Goal: Navigation & Orientation: Find specific page/section

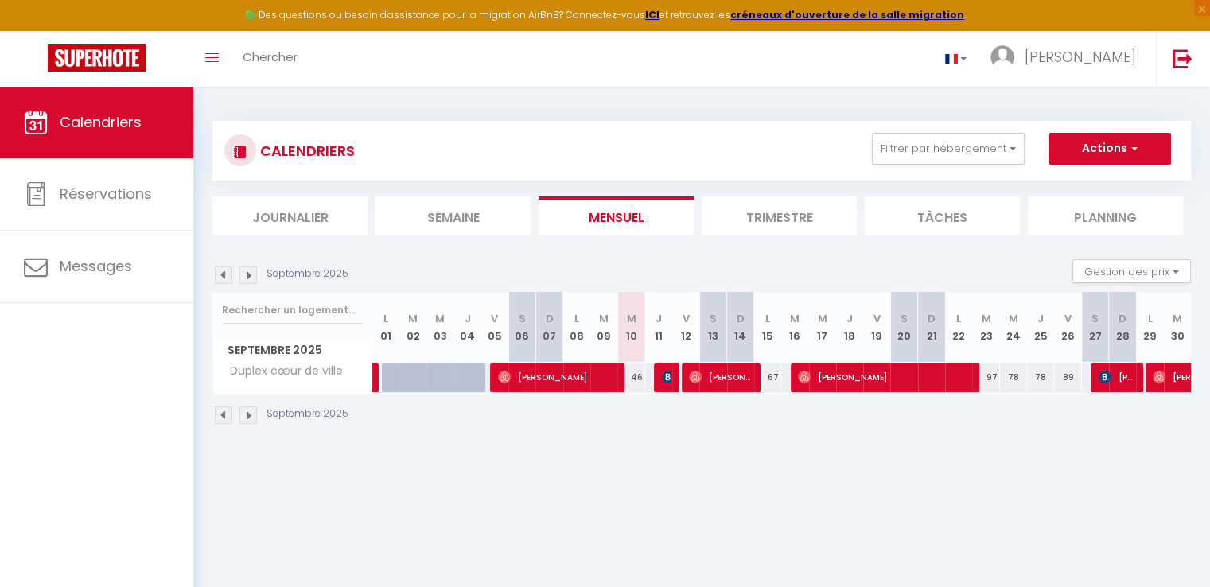
click at [251, 417] on img at bounding box center [249, 416] width 18 height 18
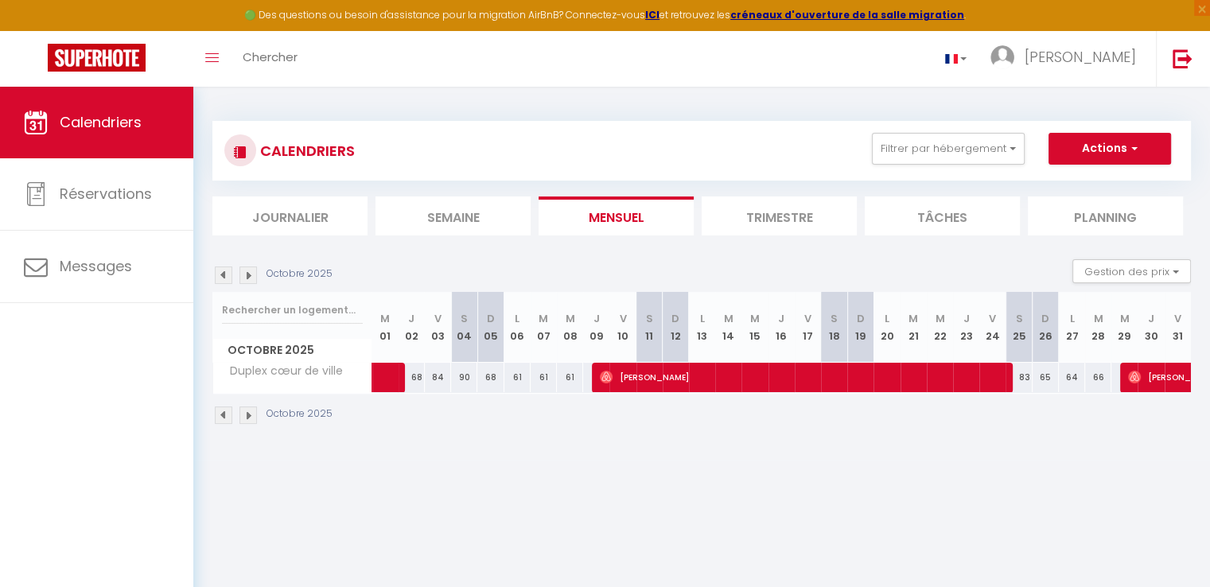
click at [248, 417] on img at bounding box center [249, 416] width 18 height 18
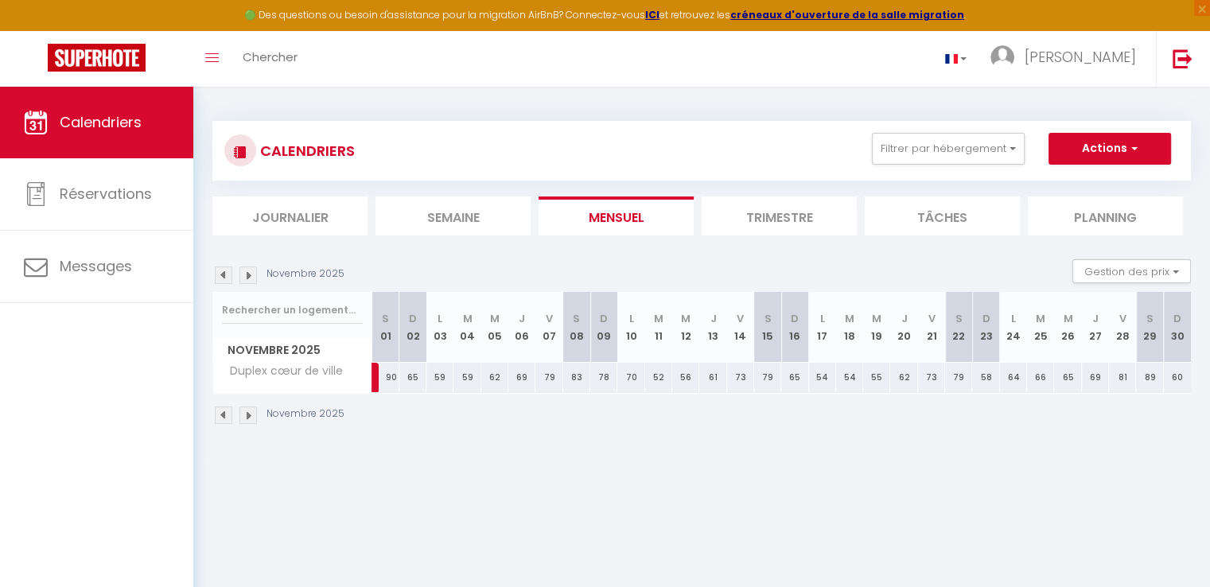
click at [248, 417] on img at bounding box center [249, 416] width 18 height 18
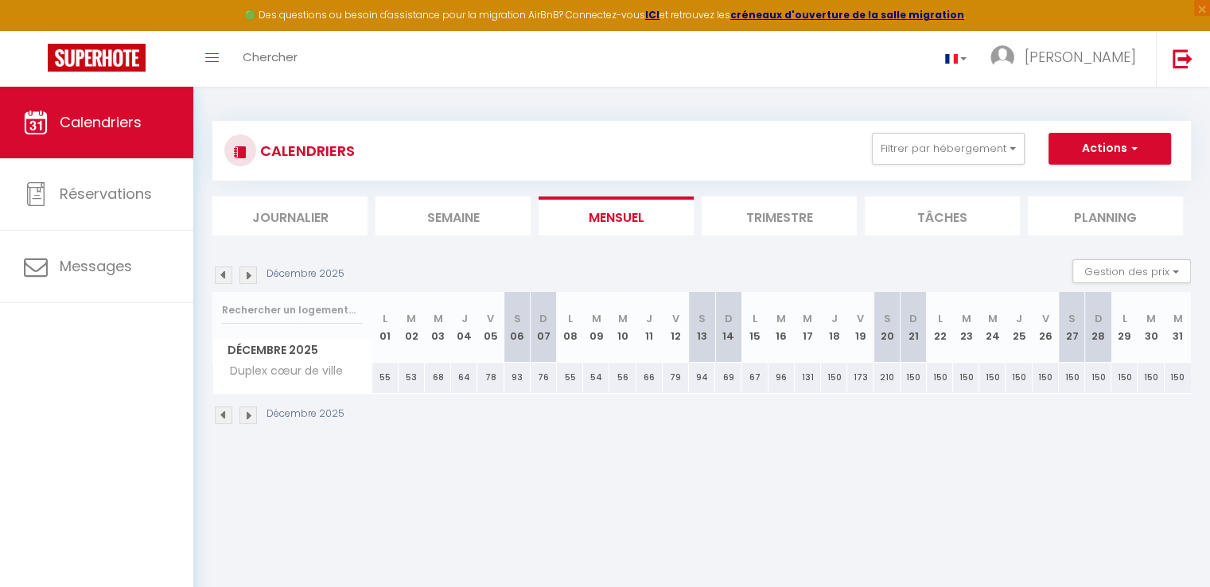
click at [224, 417] on img at bounding box center [224, 416] width 18 height 18
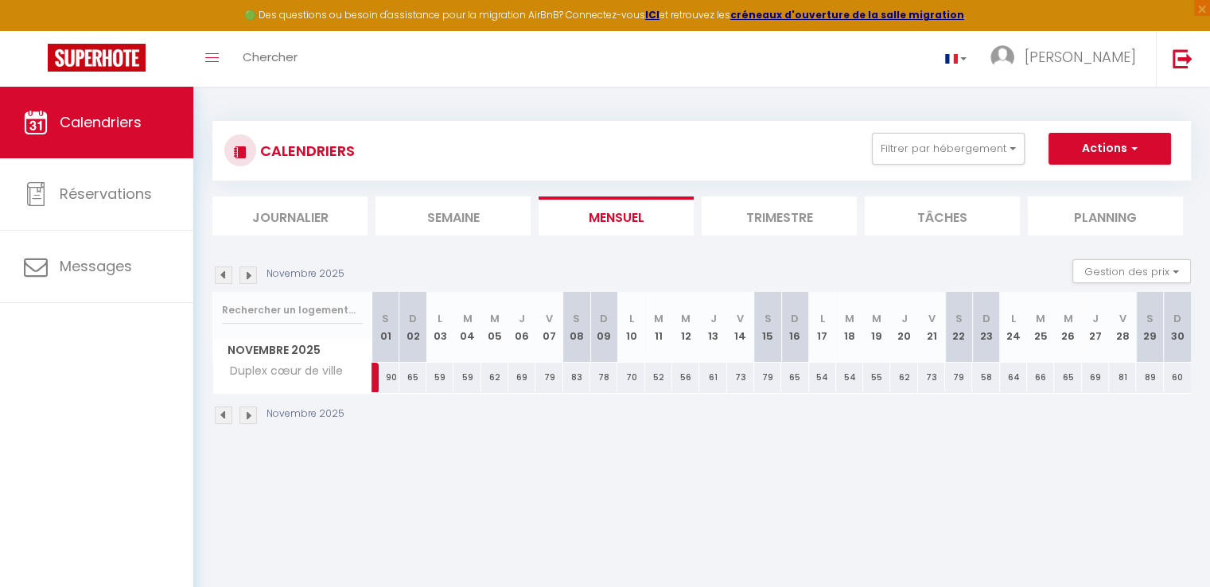
click at [224, 417] on img at bounding box center [224, 416] width 18 height 18
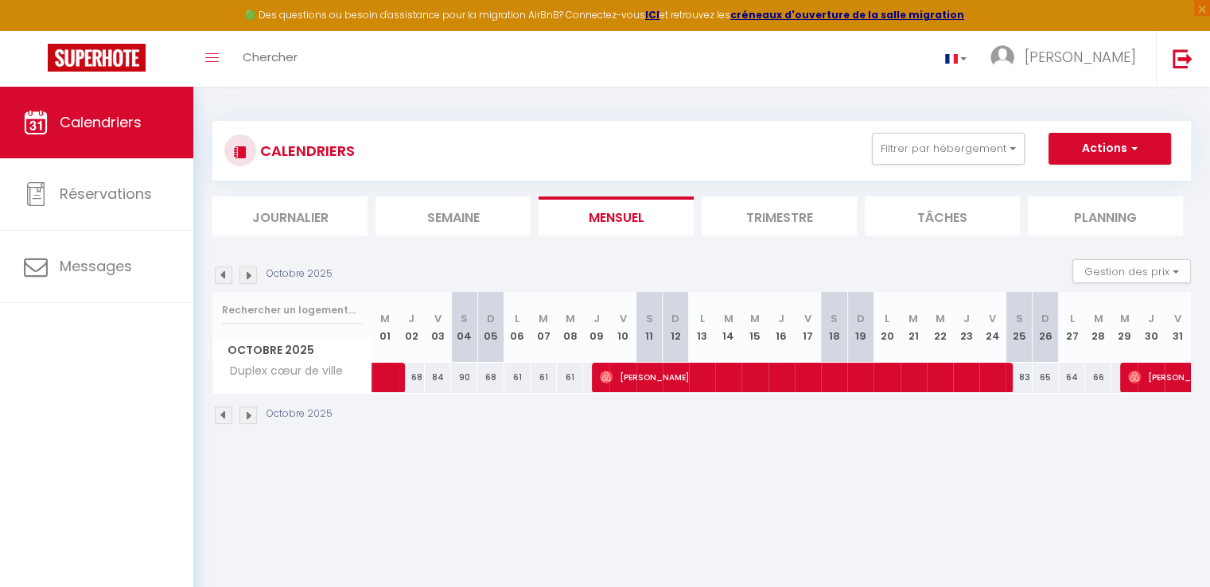
click at [219, 414] on img at bounding box center [224, 416] width 18 height 18
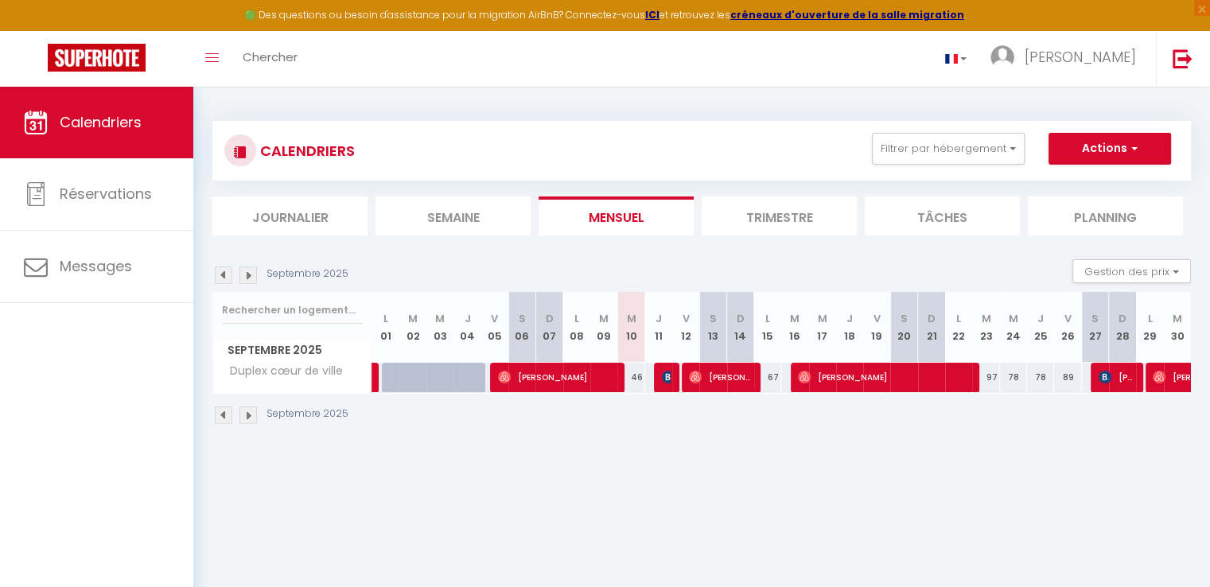
click at [243, 415] on img at bounding box center [249, 416] width 18 height 18
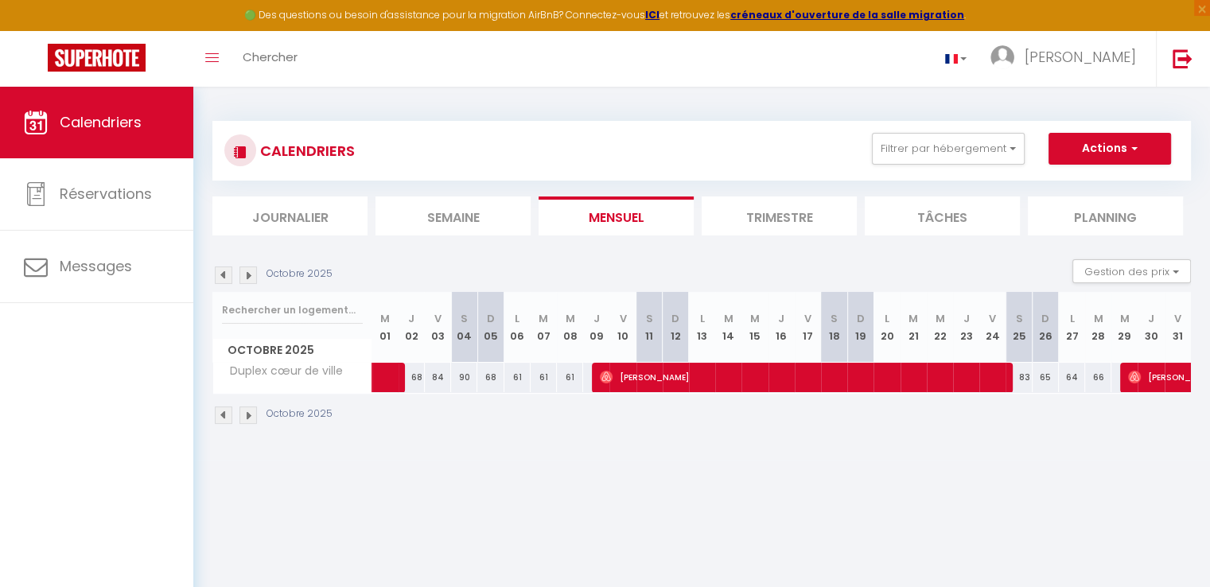
click at [243, 415] on img at bounding box center [249, 416] width 18 height 18
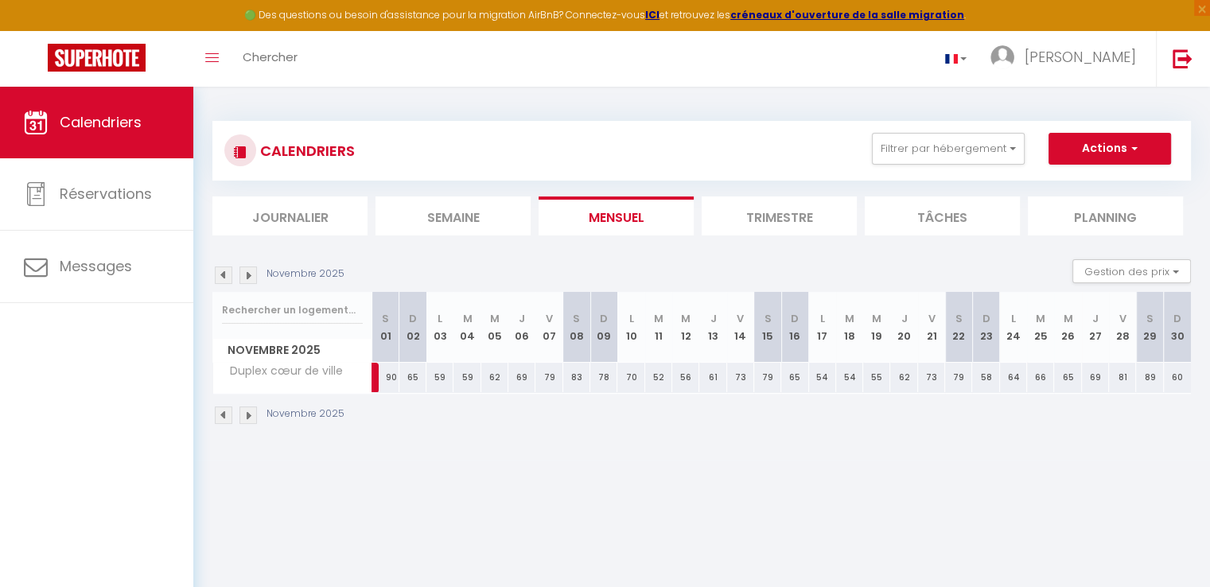
click at [243, 415] on img at bounding box center [249, 416] width 18 height 18
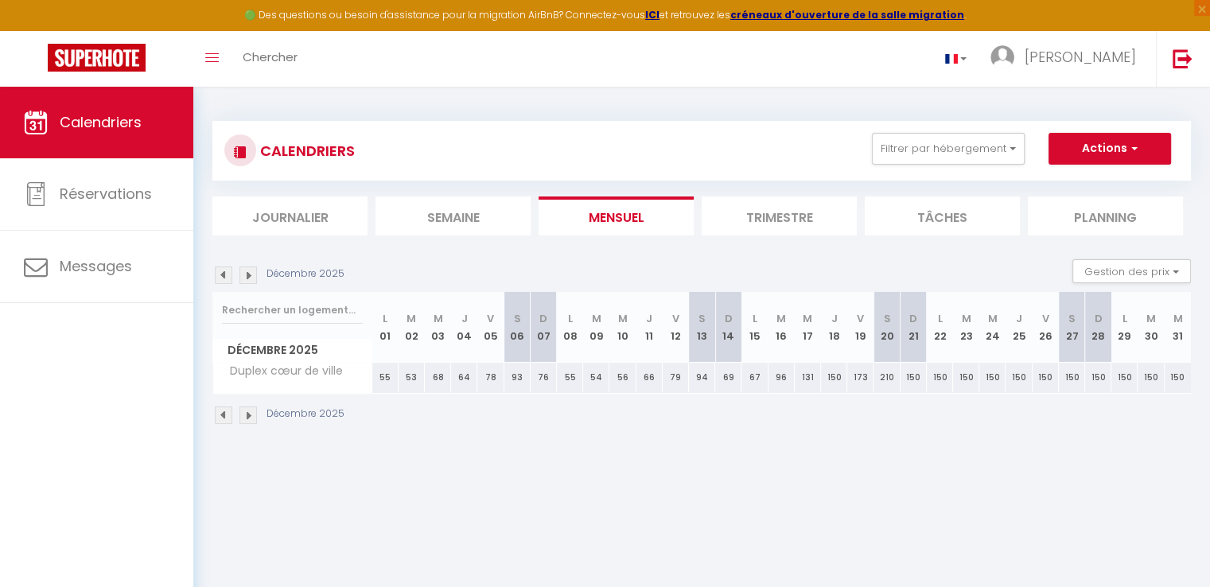
click at [243, 415] on img at bounding box center [249, 416] width 18 height 18
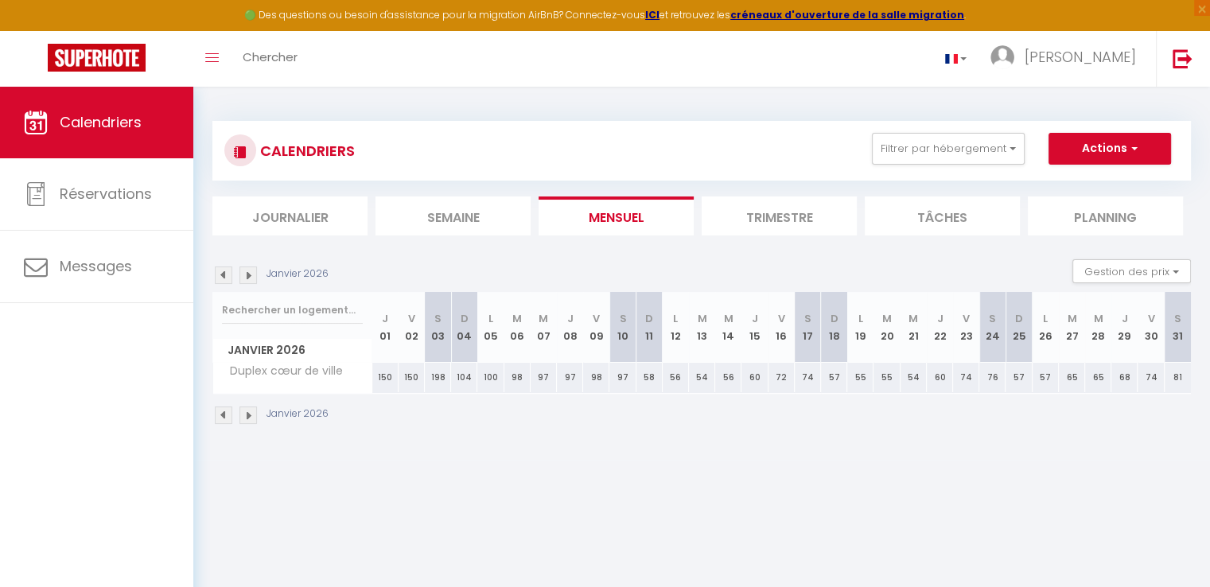
click at [242, 415] on img at bounding box center [249, 416] width 18 height 18
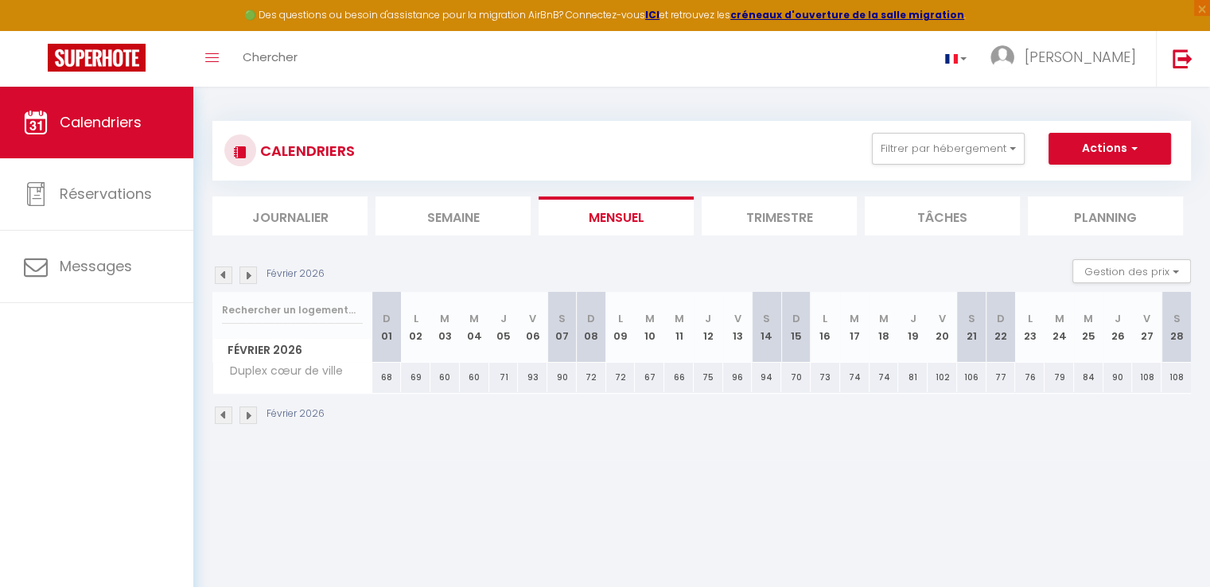
click at [242, 415] on img at bounding box center [249, 416] width 18 height 18
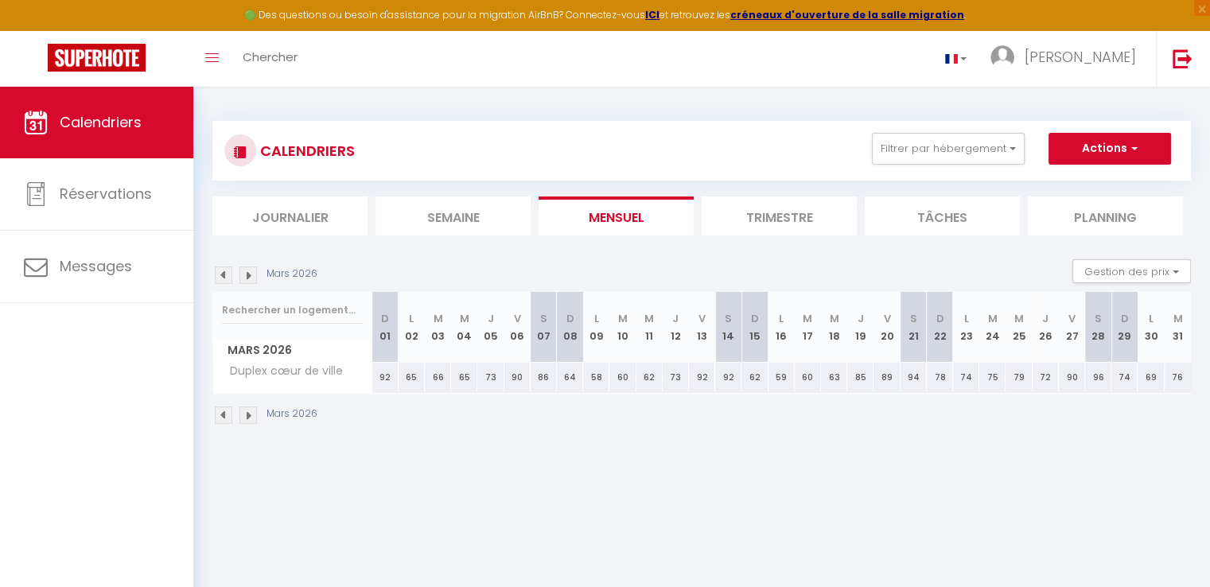
click at [246, 415] on img at bounding box center [249, 416] width 18 height 18
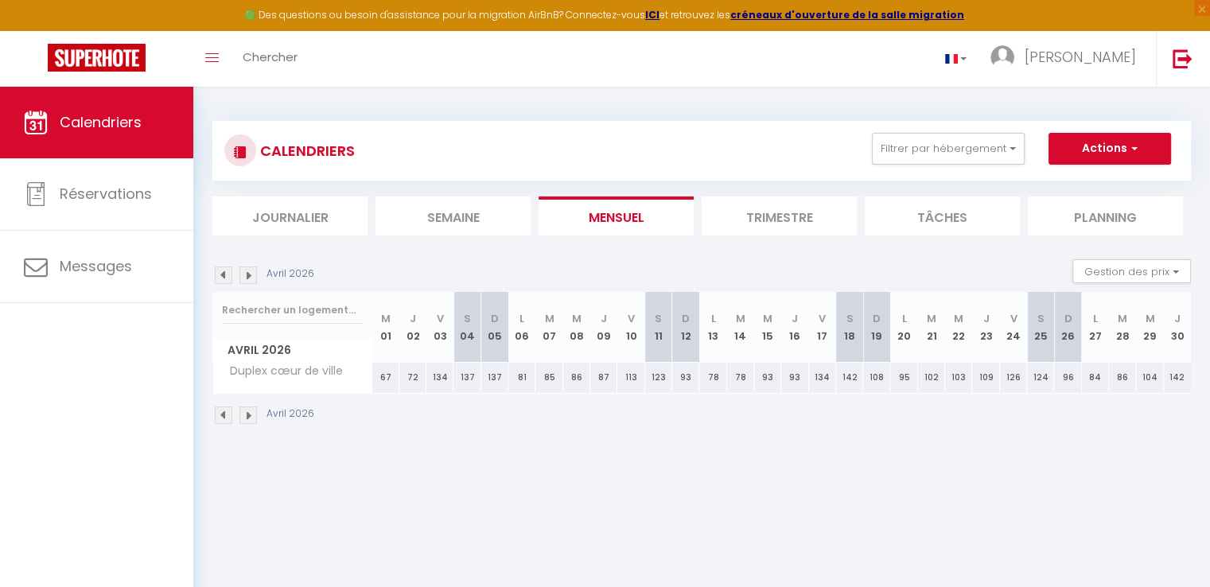
click at [245, 415] on img at bounding box center [249, 416] width 18 height 18
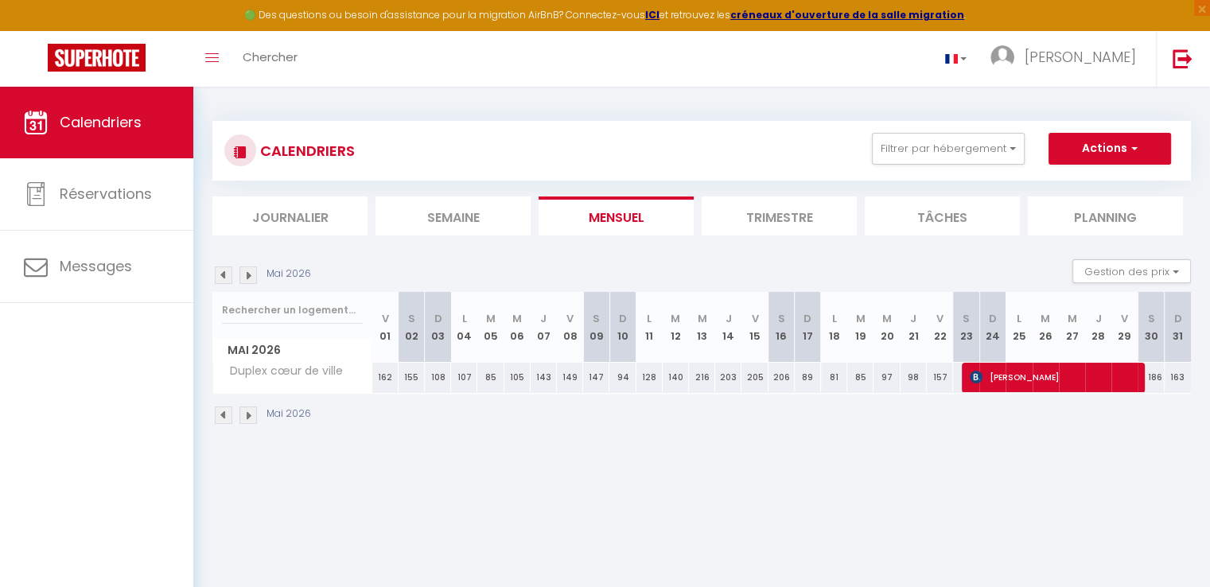
click at [245, 415] on img at bounding box center [249, 416] width 18 height 18
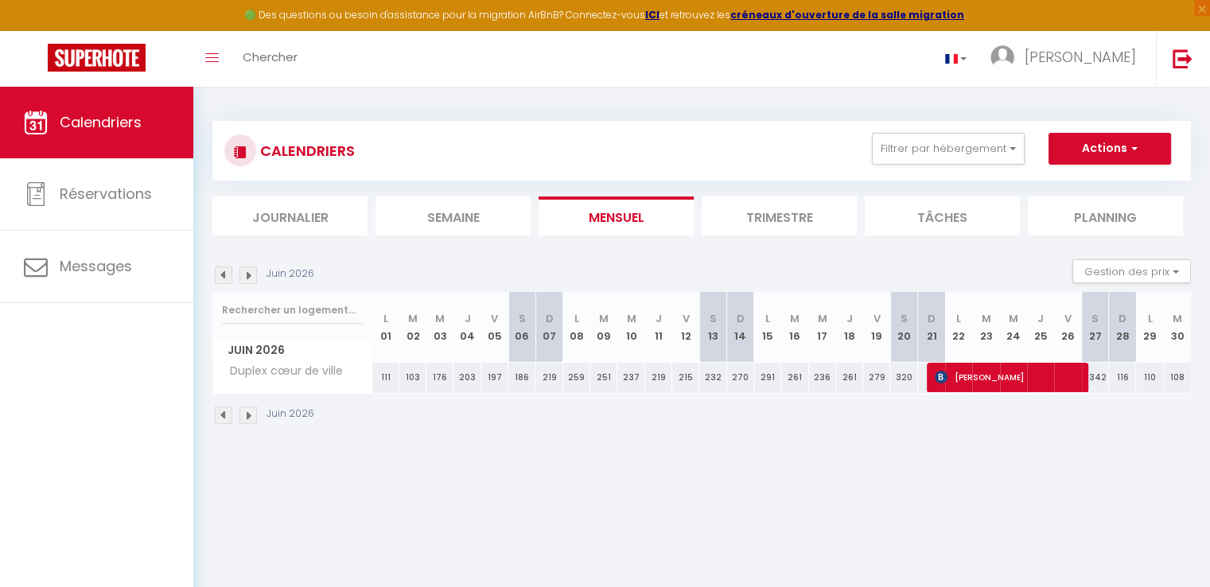
click at [245, 415] on img at bounding box center [249, 416] width 18 height 18
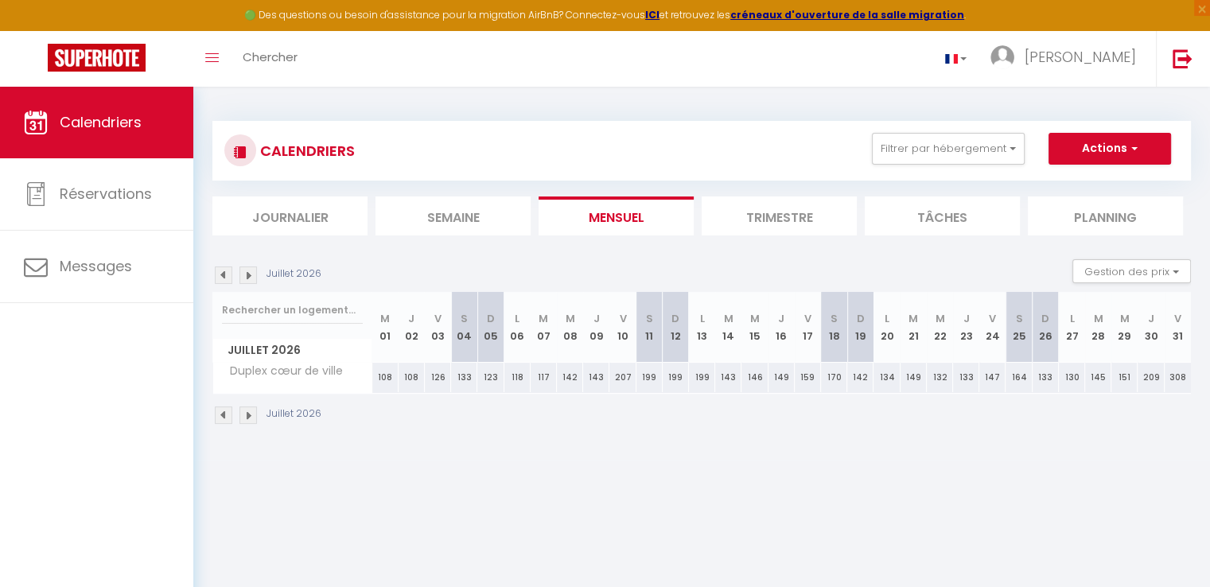
click at [247, 415] on img at bounding box center [249, 416] width 18 height 18
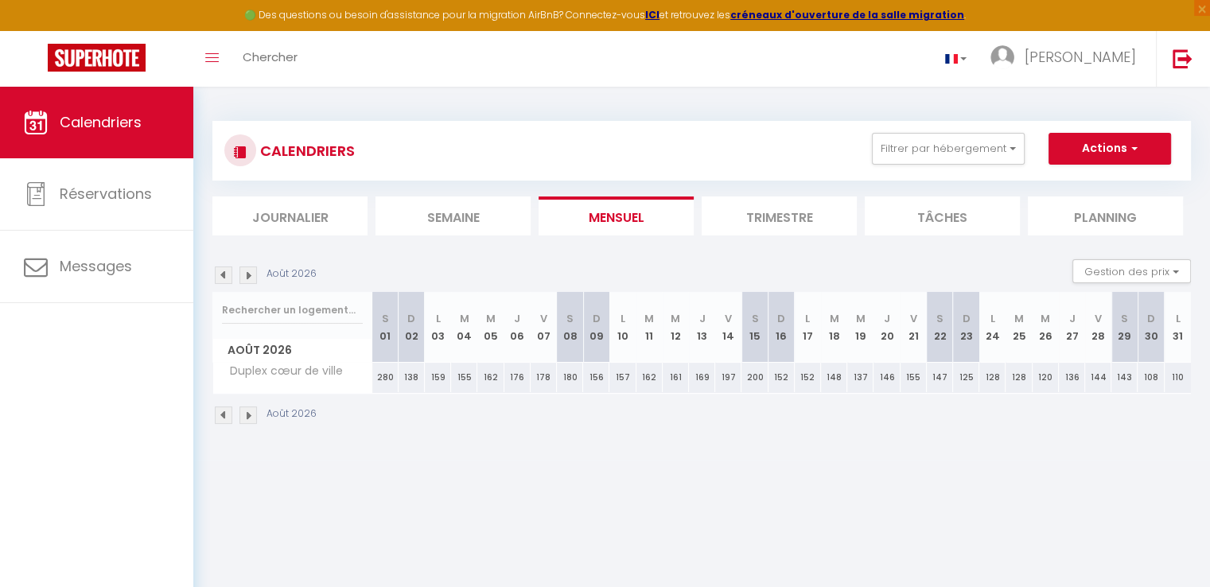
click at [247, 415] on img at bounding box center [249, 416] width 18 height 18
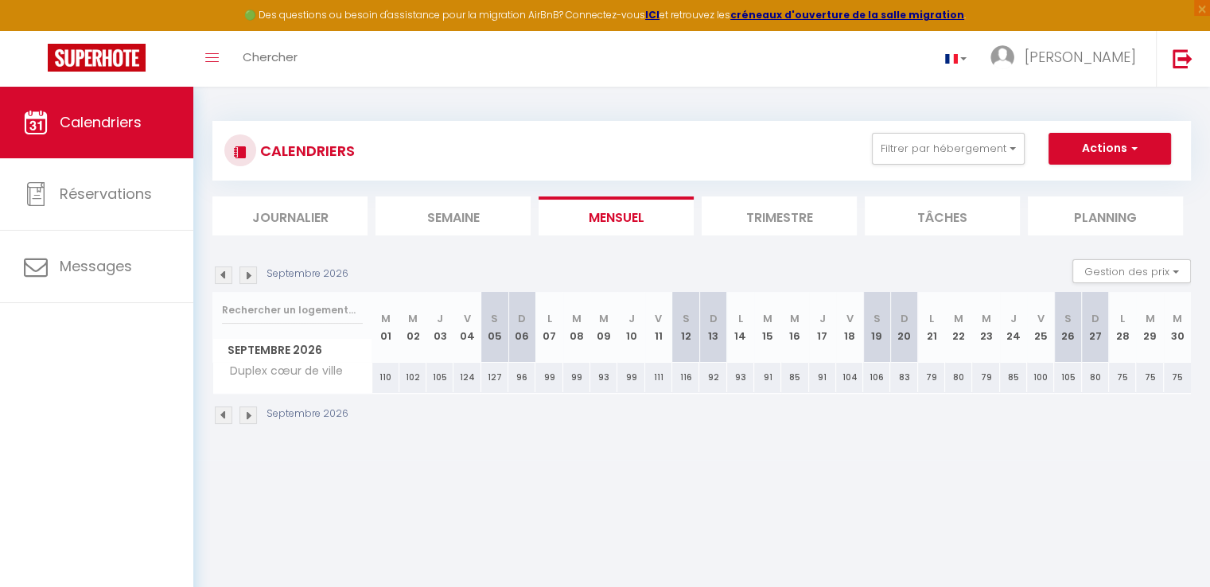
click at [223, 415] on img at bounding box center [224, 416] width 18 height 18
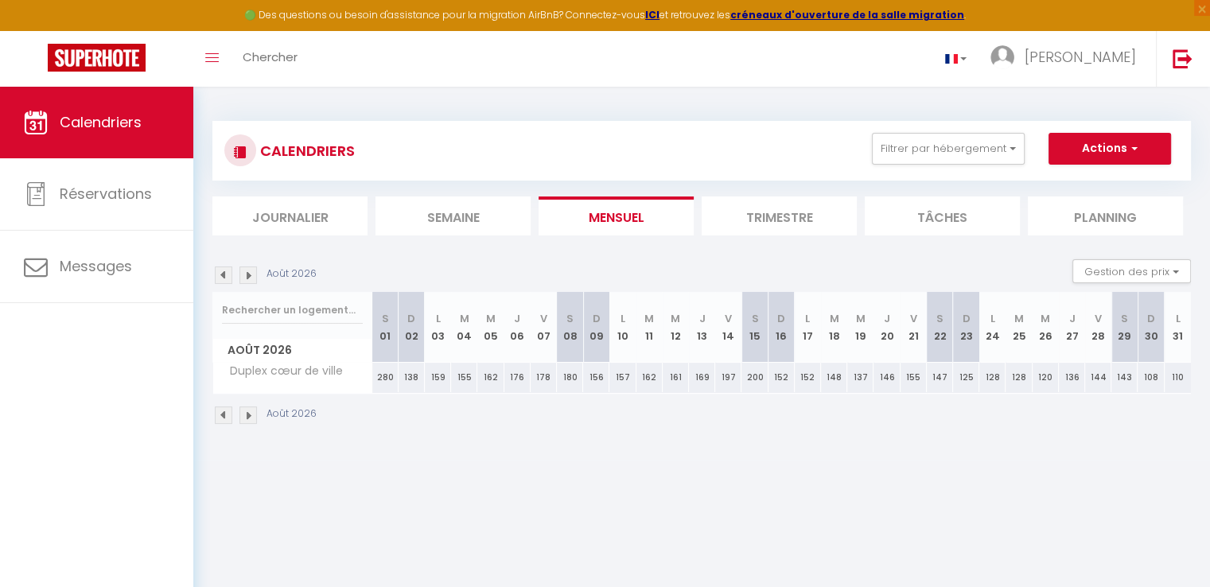
click at [223, 415] on img at bounding box center [224, 416] width 18 height 18
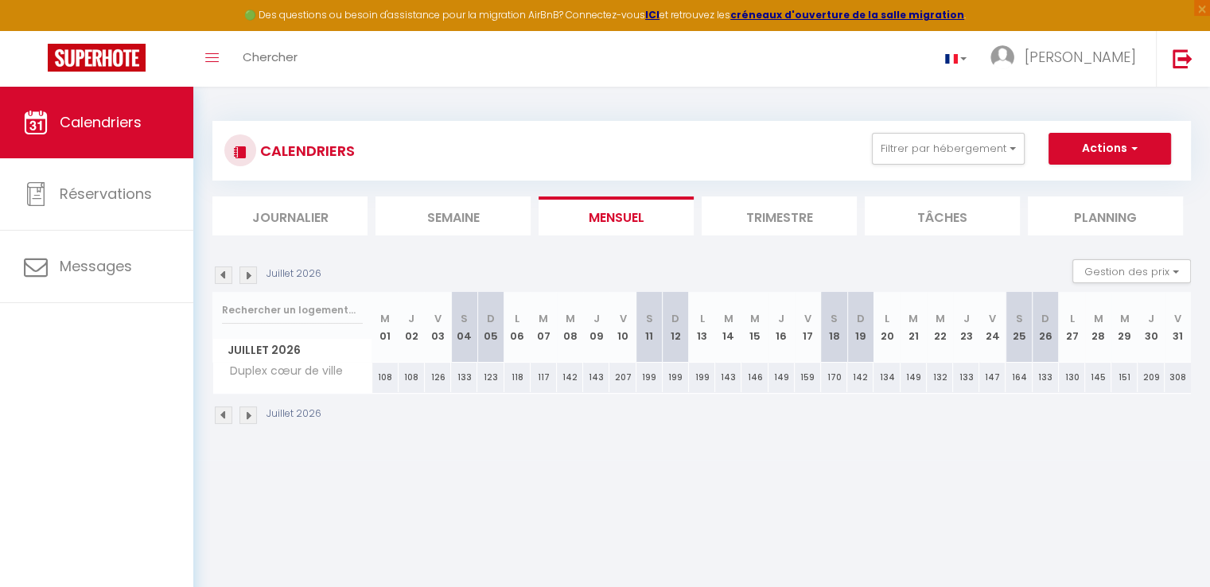
click at [224, 415] on img at bounding box center [224, 416] width 18 height 18
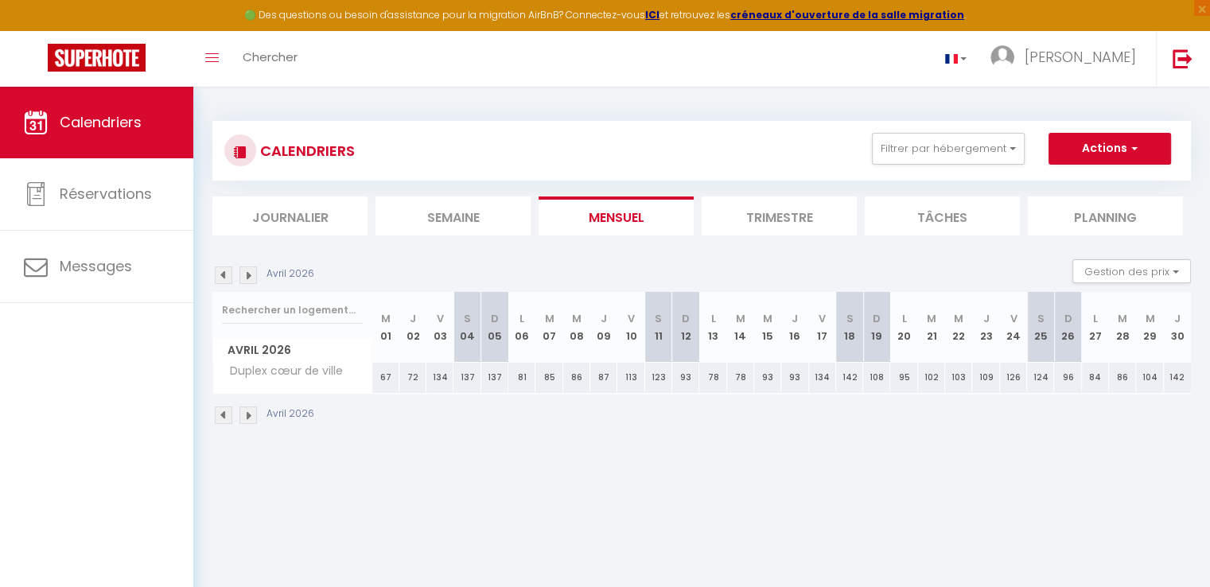
click at [225, 415] on img at bounding box center [224, 416] width 18 height 18
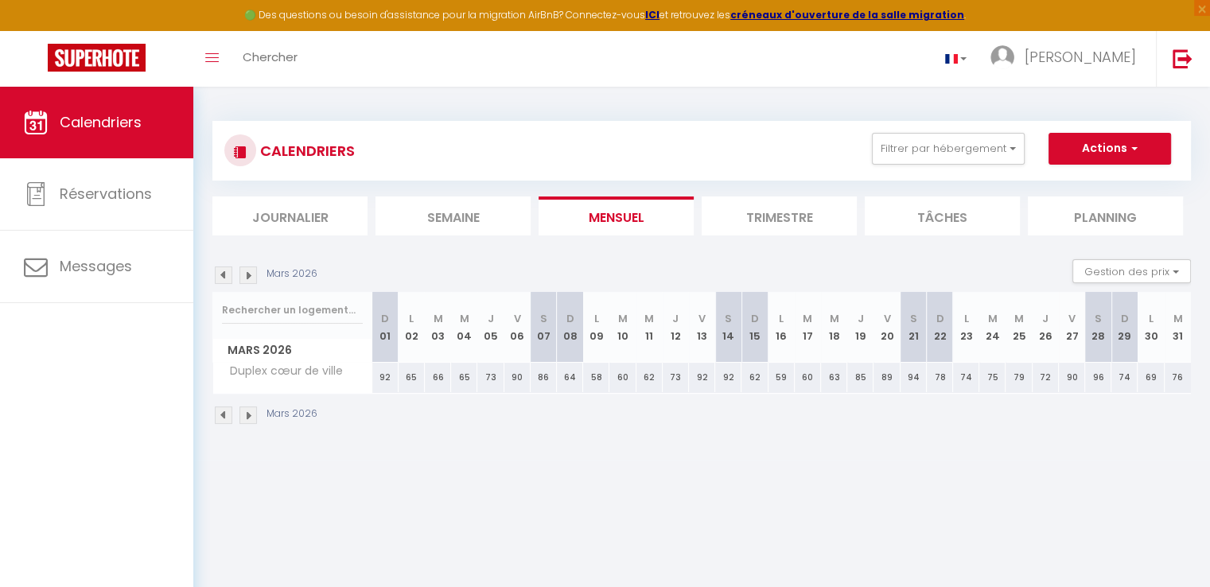
click at [225, 415] on img at bounding box center [224, 416] width 18 height 18
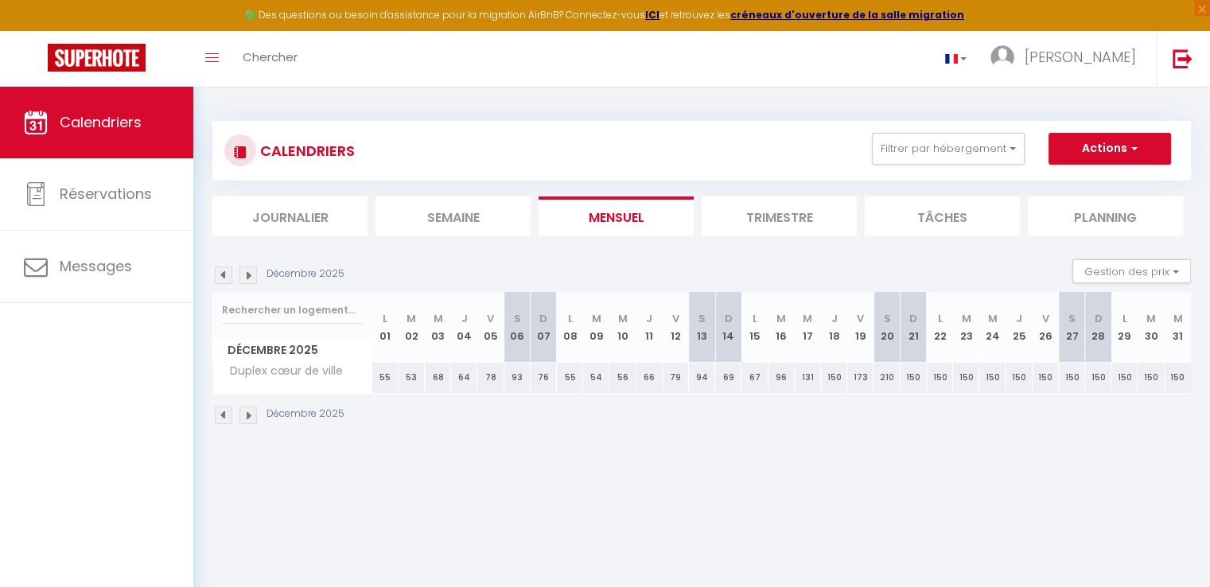
click at [225, 415] on img at bounding box center [224, 416] width 18 height 18
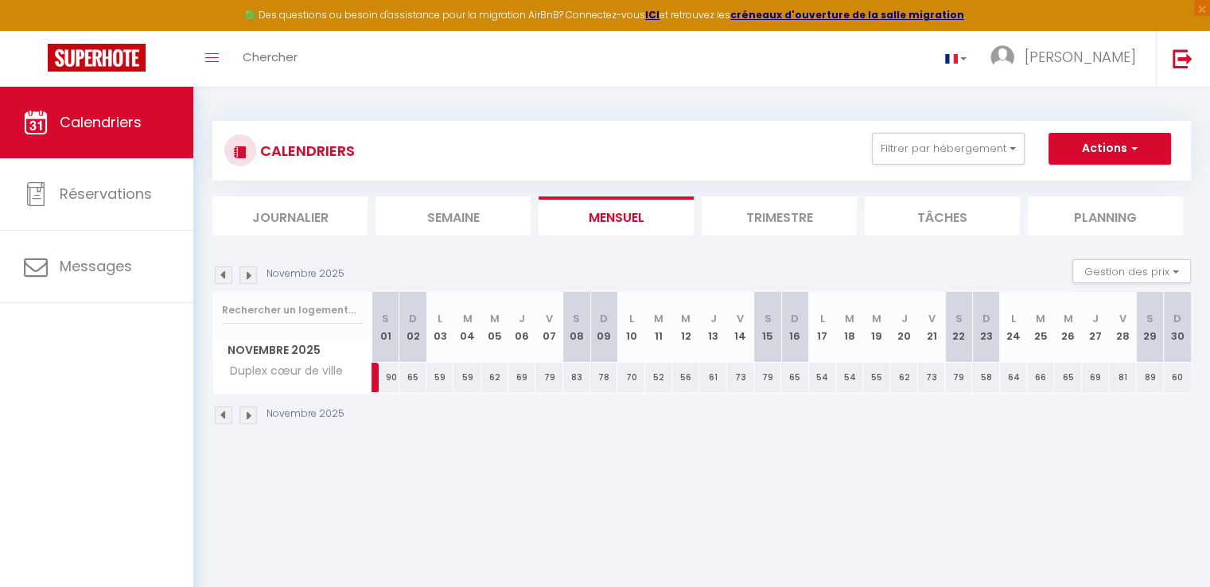
click at [225, 415] on img at bounding box center [224, 416] width 18 height 18
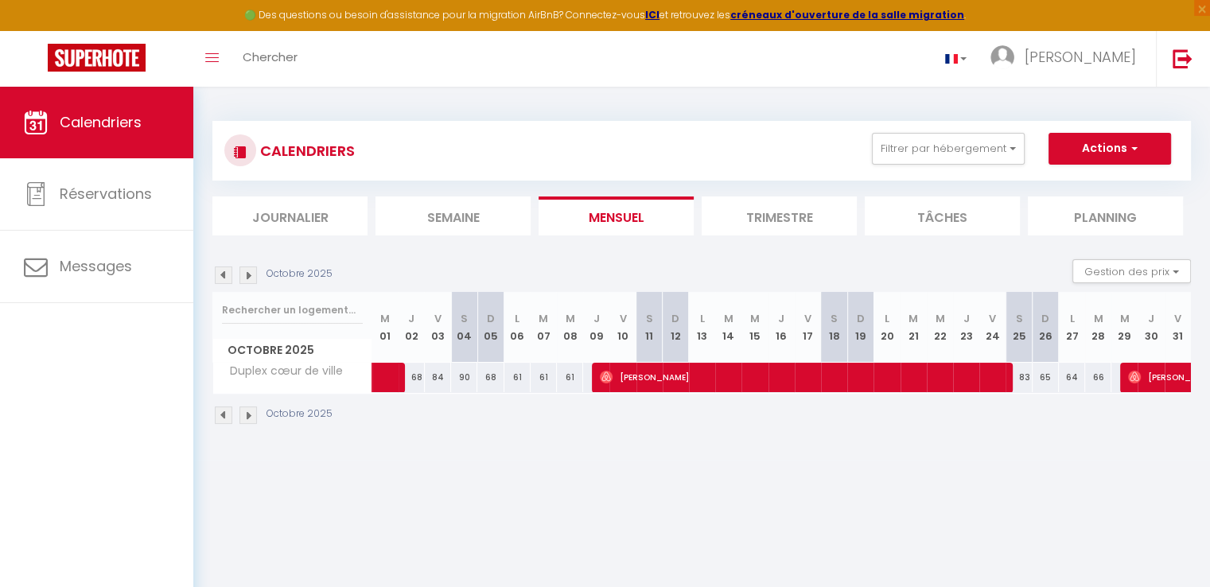
click at [242, 415] on img at bounding box center [249, 416] width 18 height 18
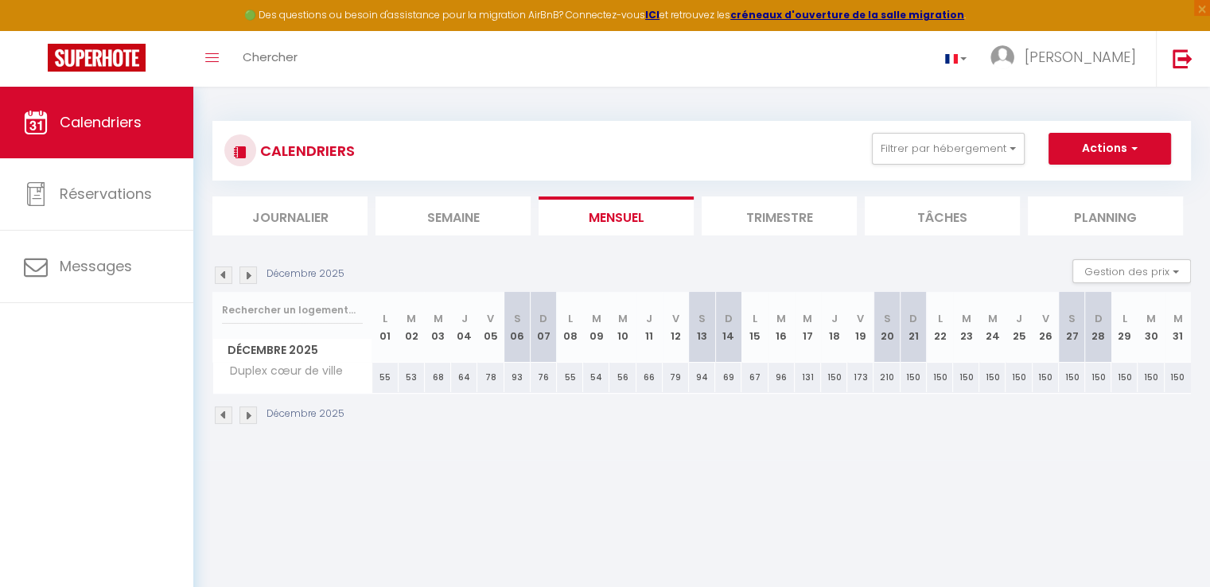
click at [242, 415] on img at bounding box center [249, 416] width 18 height 18
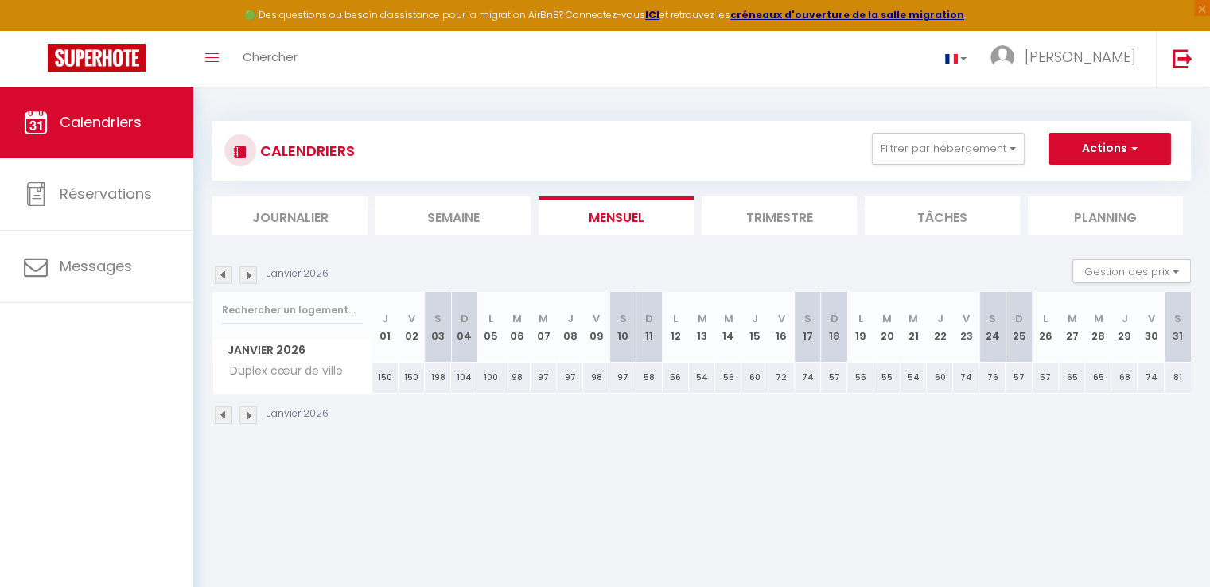
click at [242, 415] on img at bounding box center [249, 416] width 18 height 18
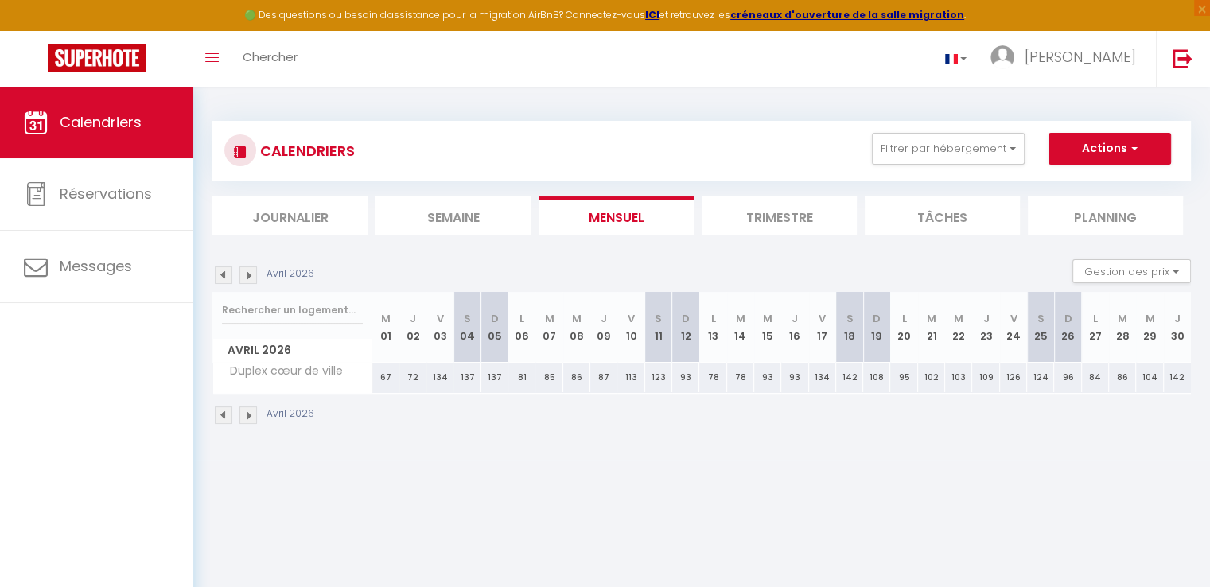
click at [242, 415] on img at bounding box center [249, 416] width 18 height 18
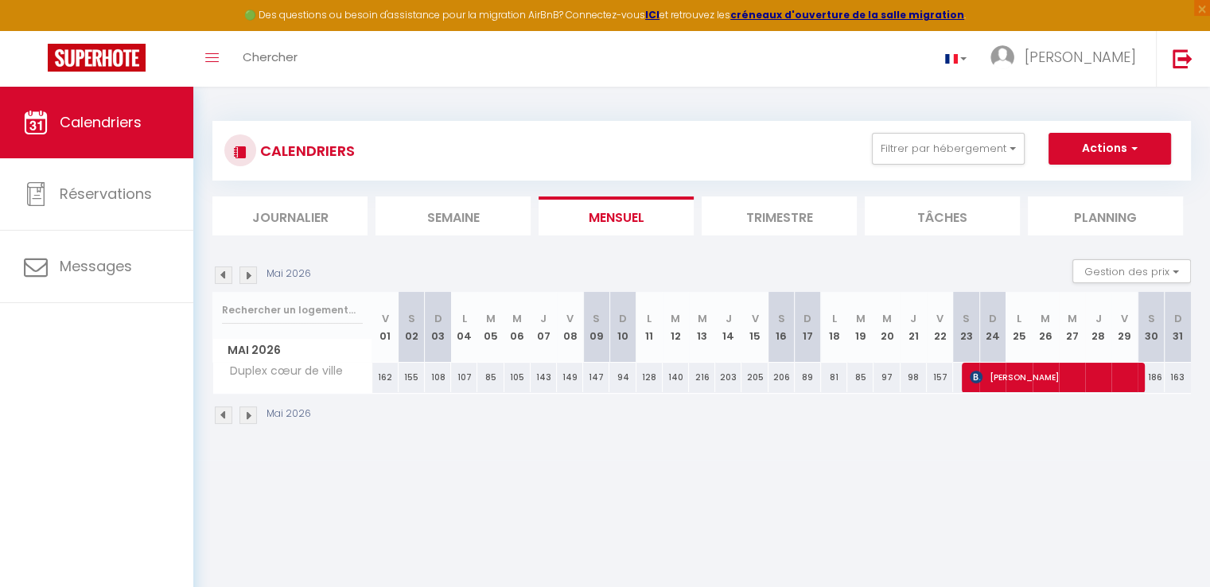
click at [242, 415] on img at bounding box center [249, 416] width 18 height 18
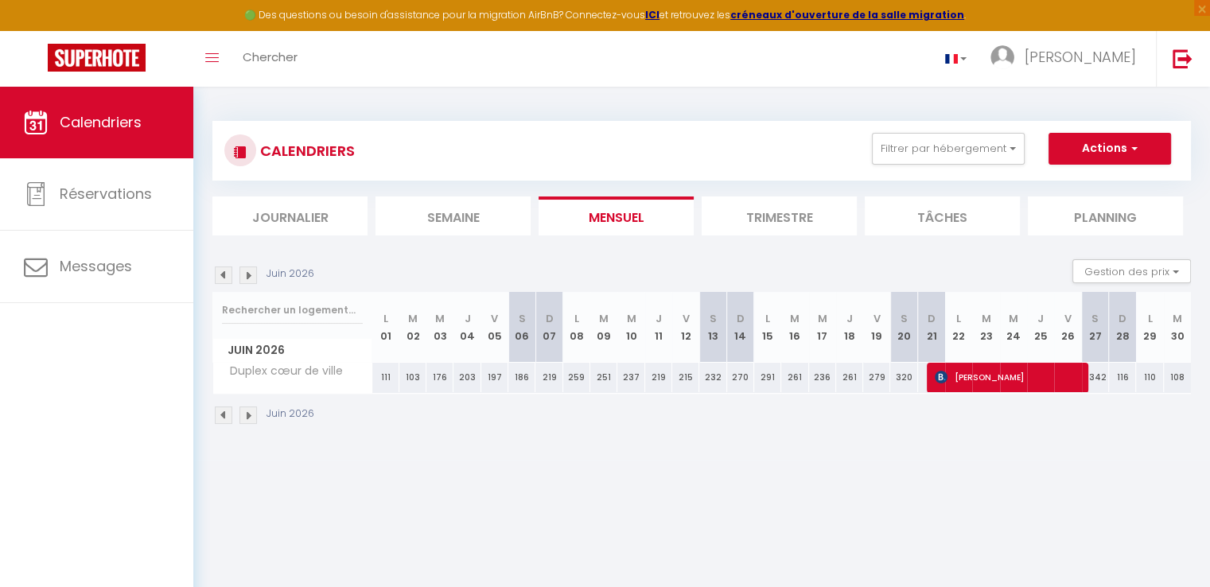
click at [242, 415] on img at bounding box center [249, 416] width 18 height 18
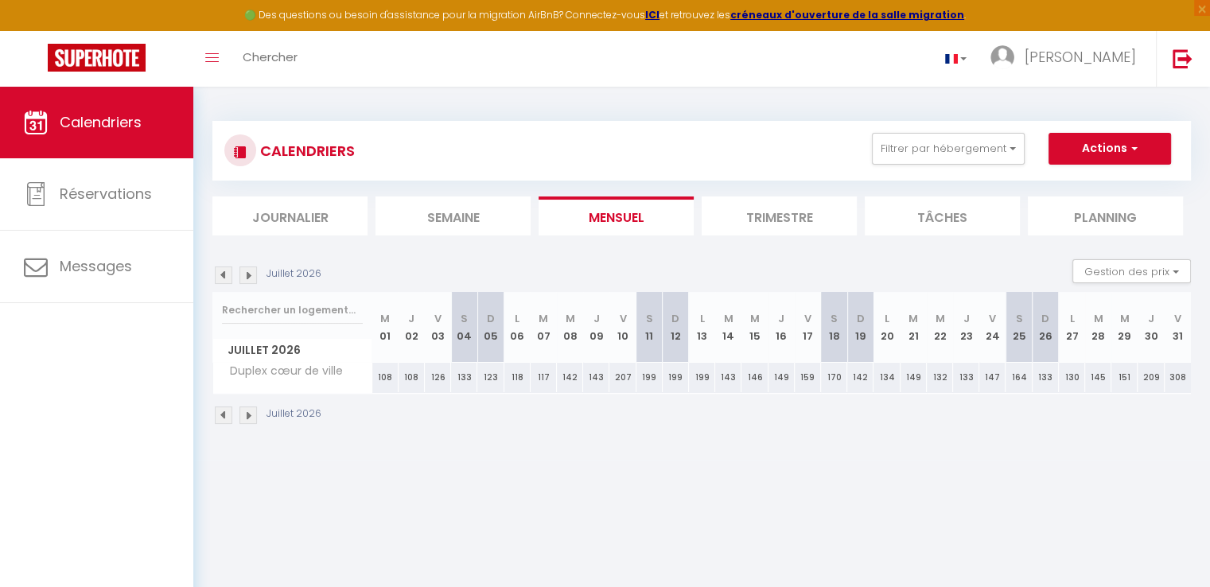
click at [242, 415] on img at bounding box center [249, 416] width 18 height 18
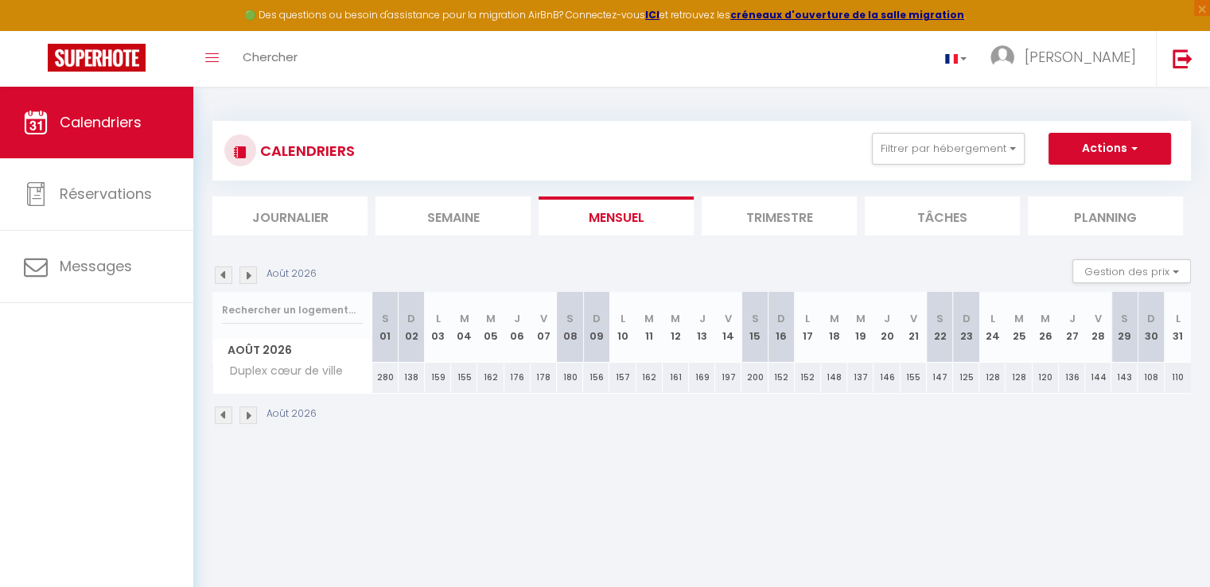
click at [242, 415] on img at bounding box center [249, 416] width 18 height 18
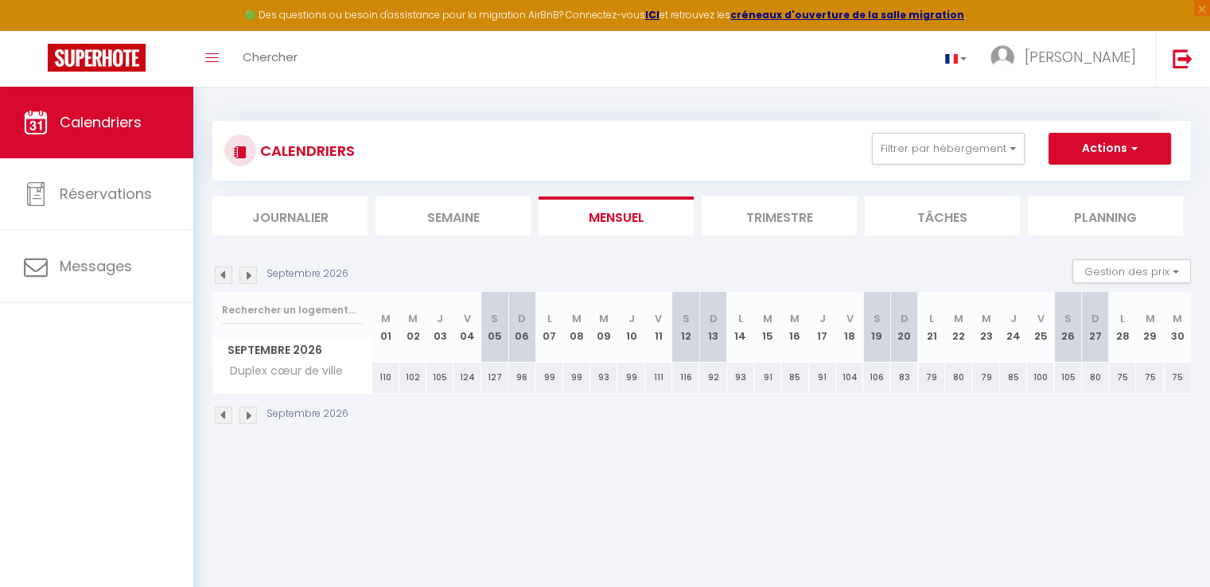
click at [242, 415] on img at bounding box center [249, 416] width 18 height 18
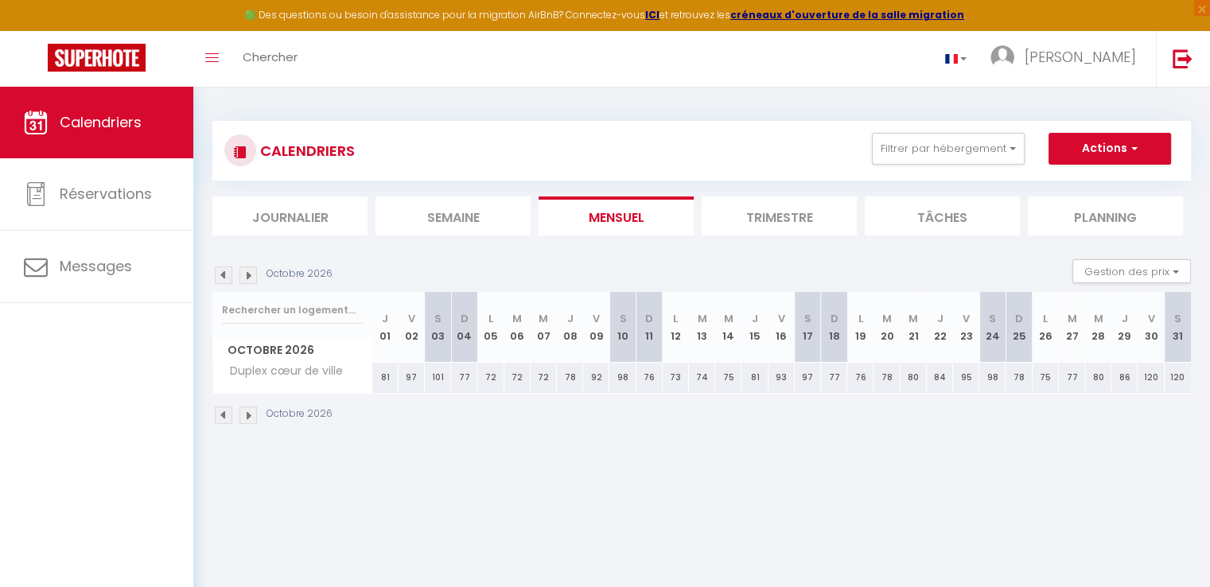
click at [242, 415] on img at bounding box center [249, 416] width 18 height 18
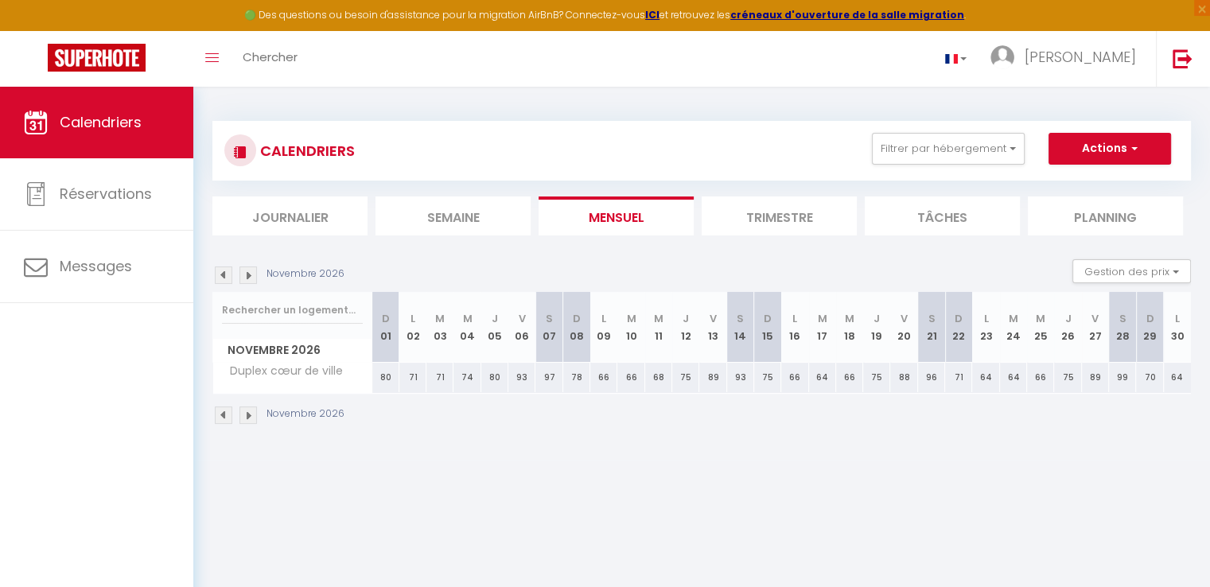
click at [224, 415] on img at bounding box center [224, 416] width 18 height 18
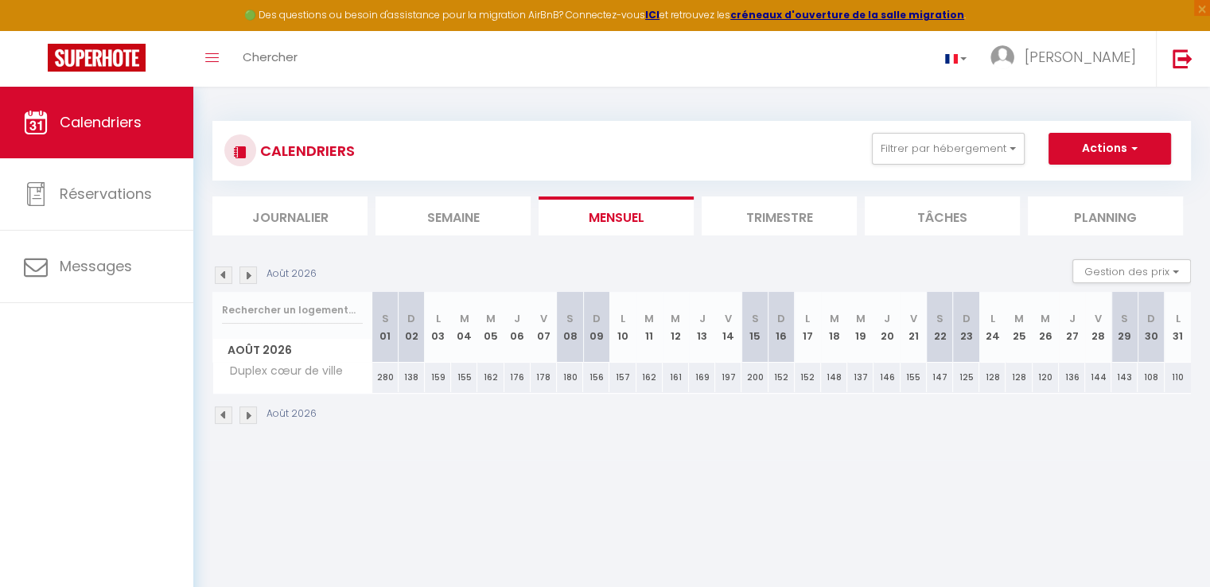
click at [226, 413] on img at bounding box center [224, 416] width 18 height 18
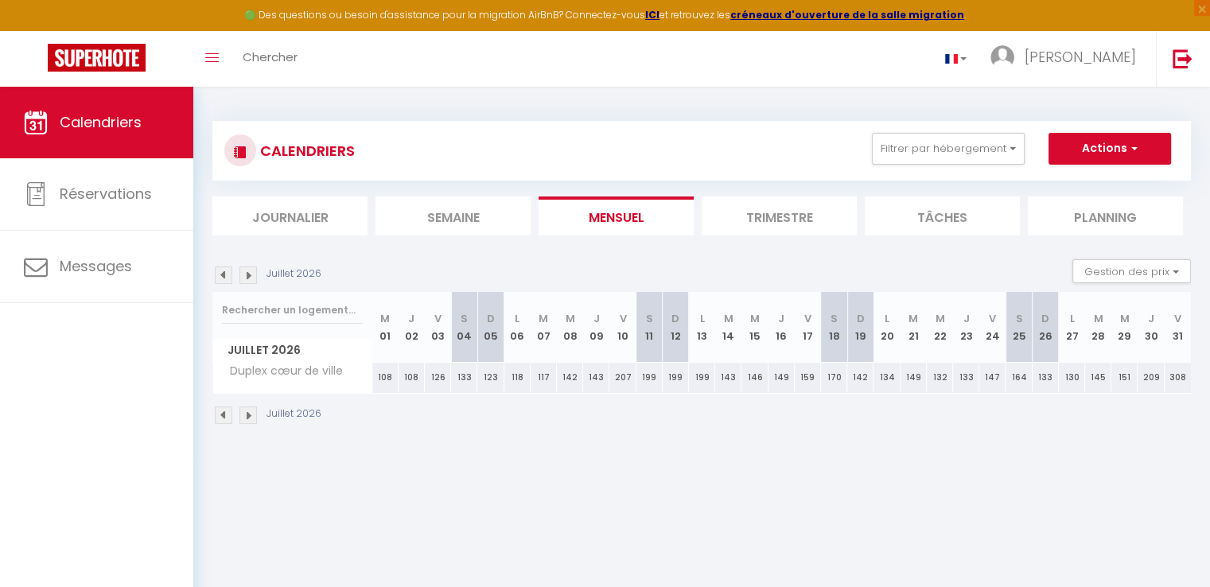
click at [226, 413] on img at bounding box center [224, 416] width 18 height 18
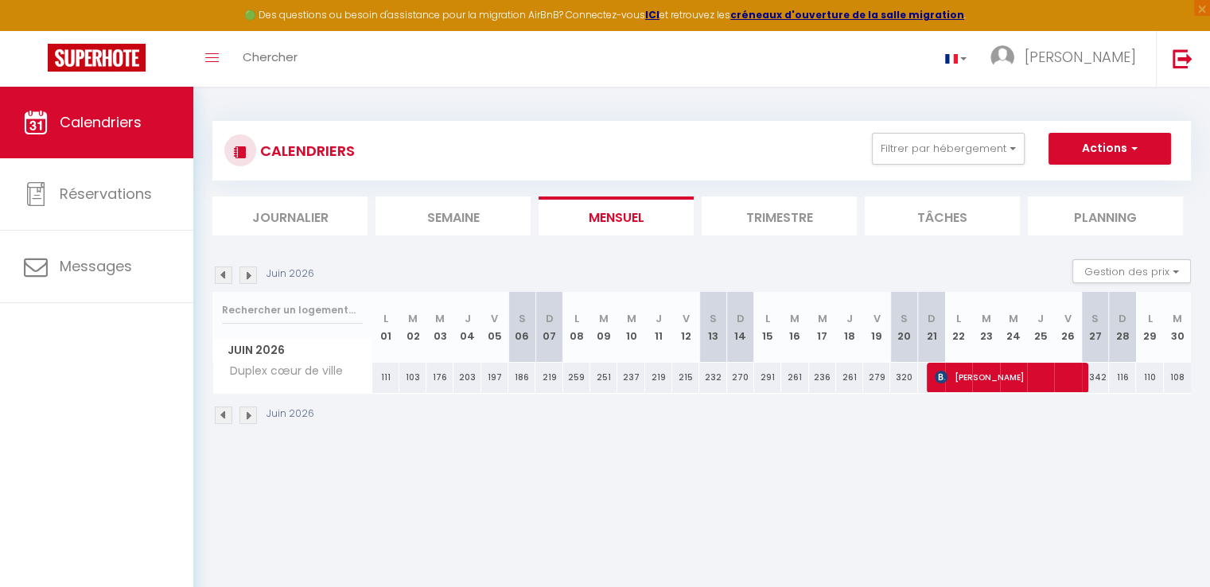
click at [226, 413] on img at bounding box center [224, 416] width 18 height 18
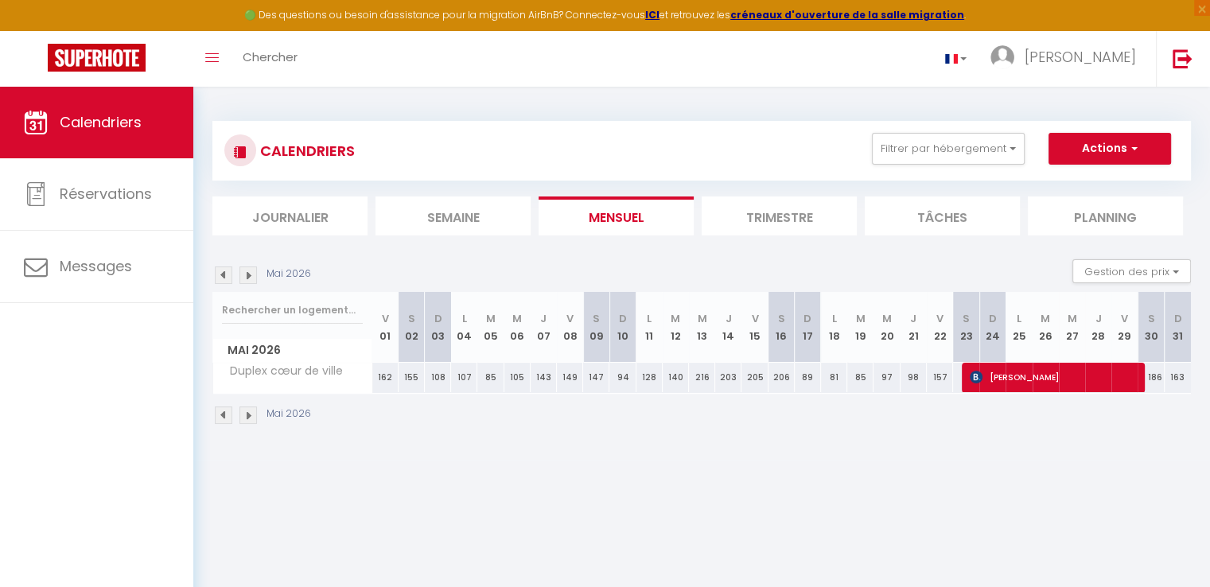
click at [248, 417] on img at bounding box center [249, 416] width 18 height 18
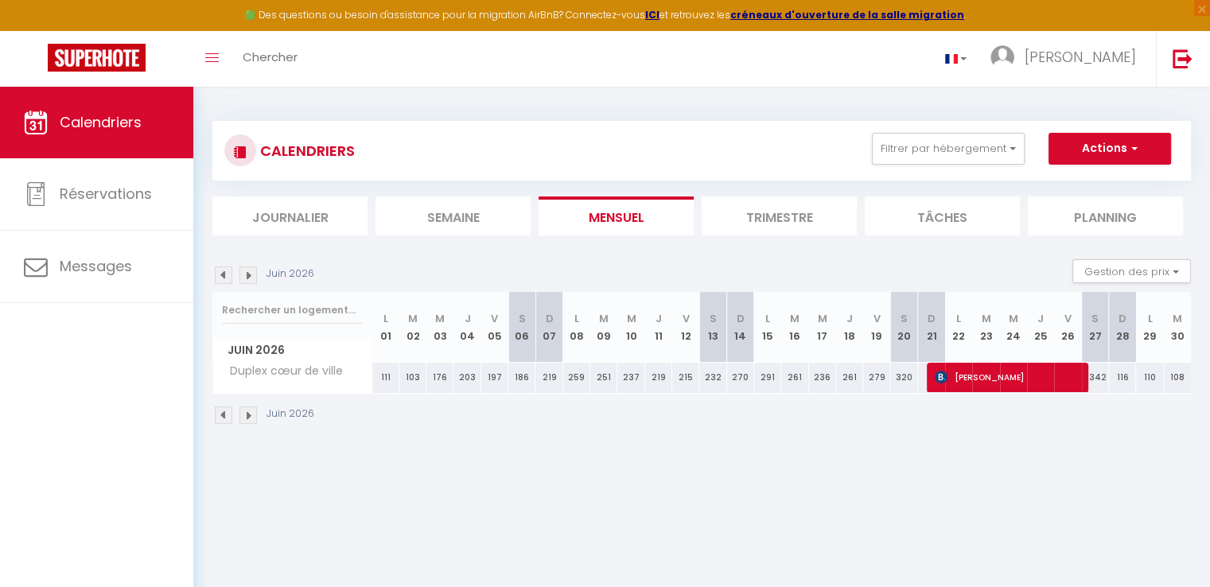
click at [220, 416] on img at bounding box center [224, 416] width 18 height 18
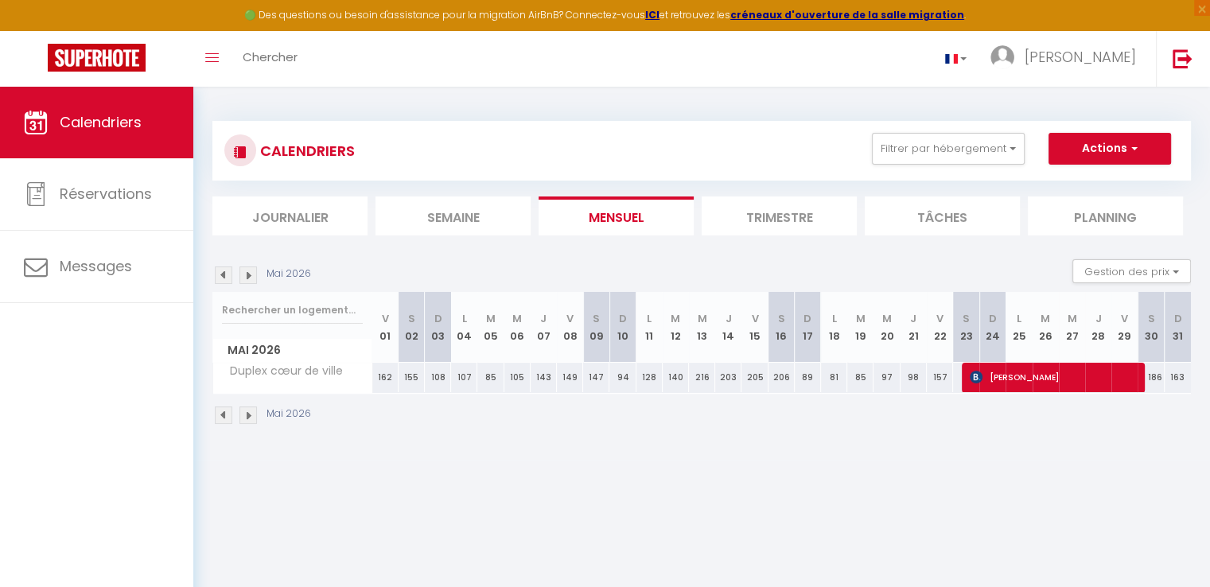
click at [217, 415] on img at bounding box center [224, 416] width 18 height 18
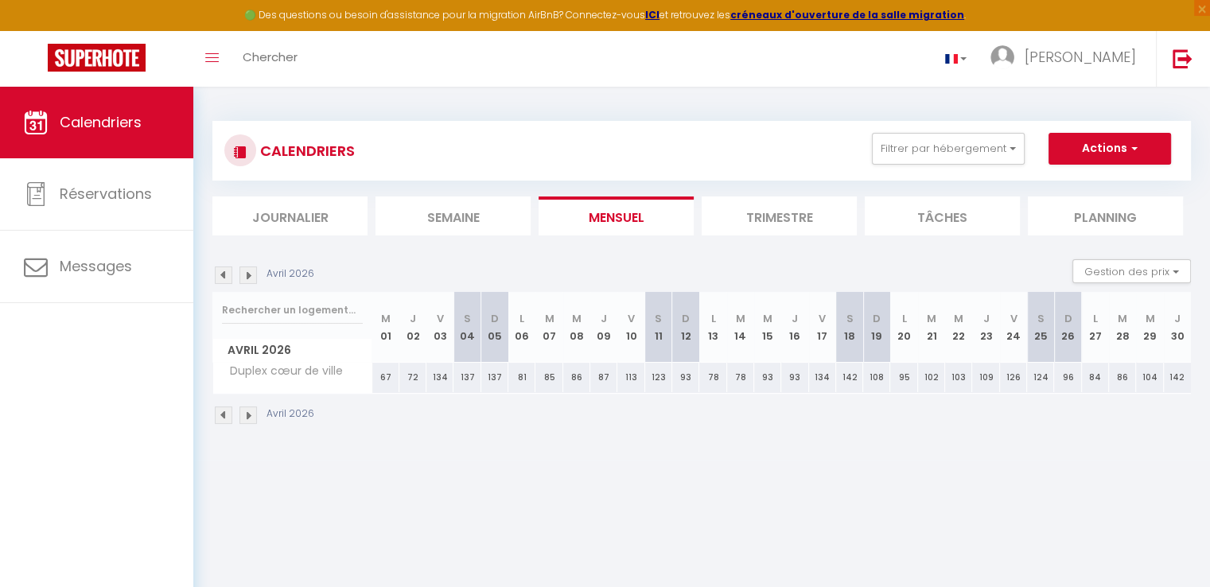
click at [217, 413] on img at bounding box center [224, 416] width 18 height 18
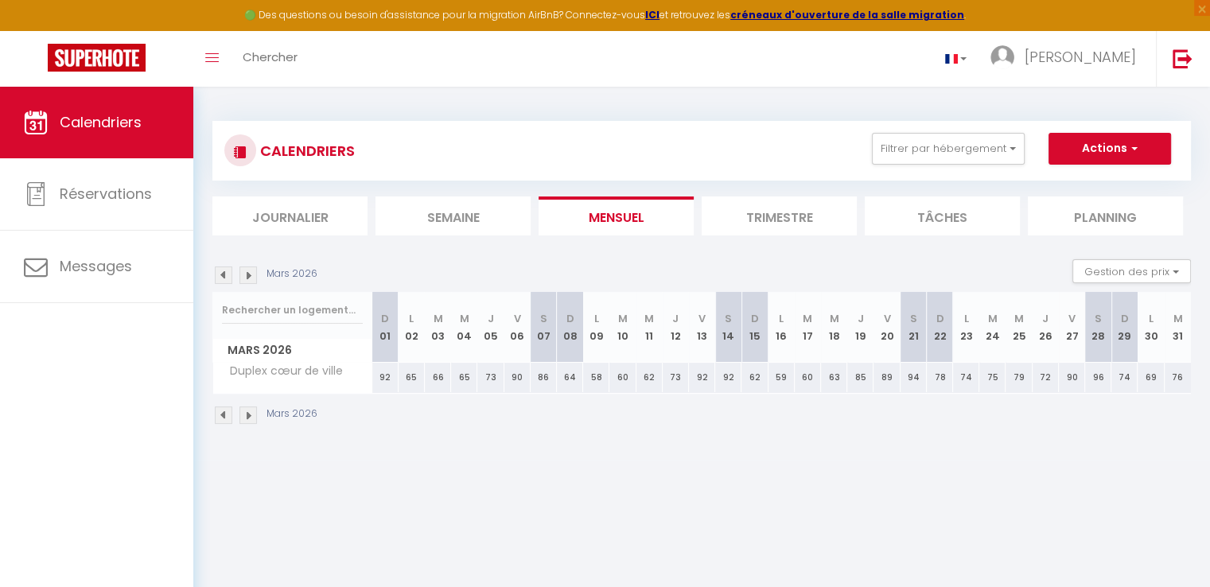
click at [217, 413] on img at bounding box center [224, 416] width 18 height 18
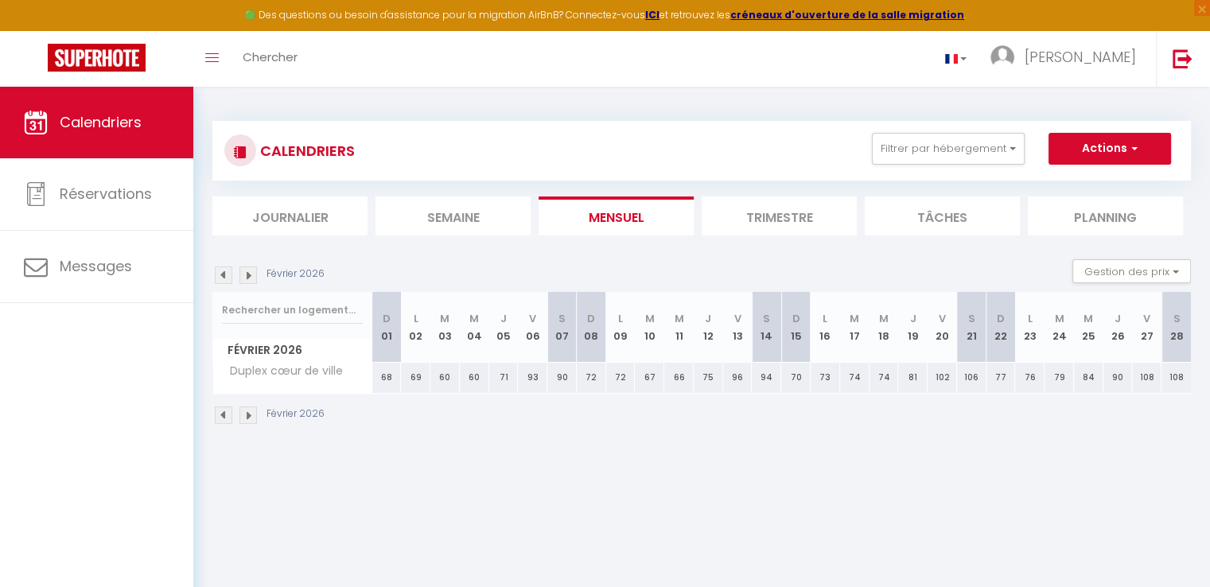
click at [217, 413] on img at bounding box center [224, 416] width 18 height 18
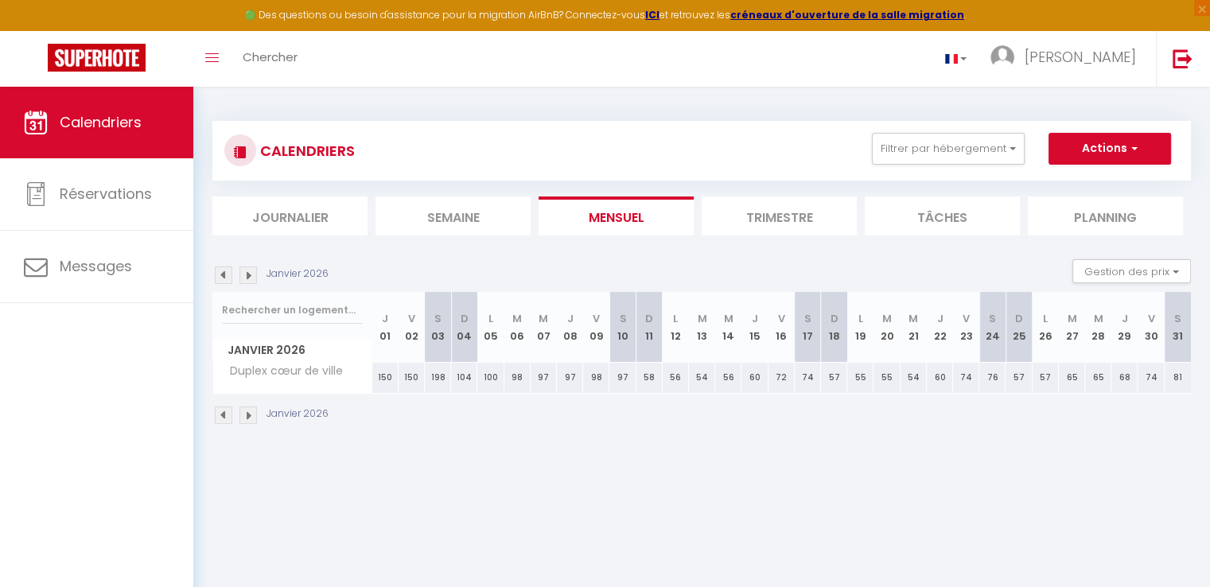
click at [217, 413] on img at bounding box center [224, 416] width 18 height 18
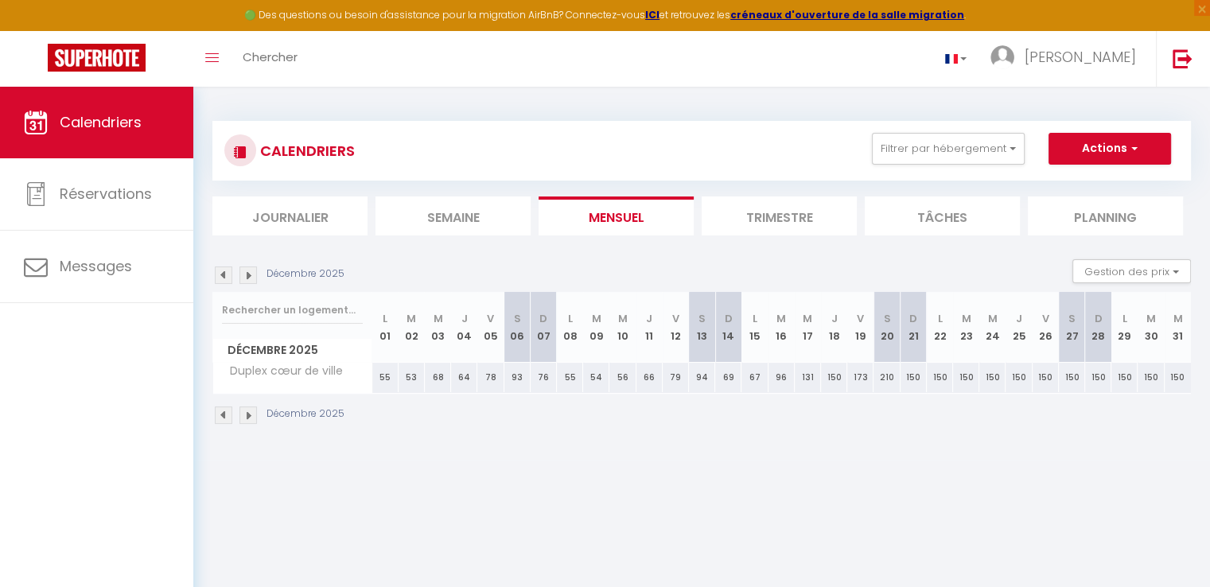
click at [220, 415] on img at bounding box center [224, 416] width 18 height 18
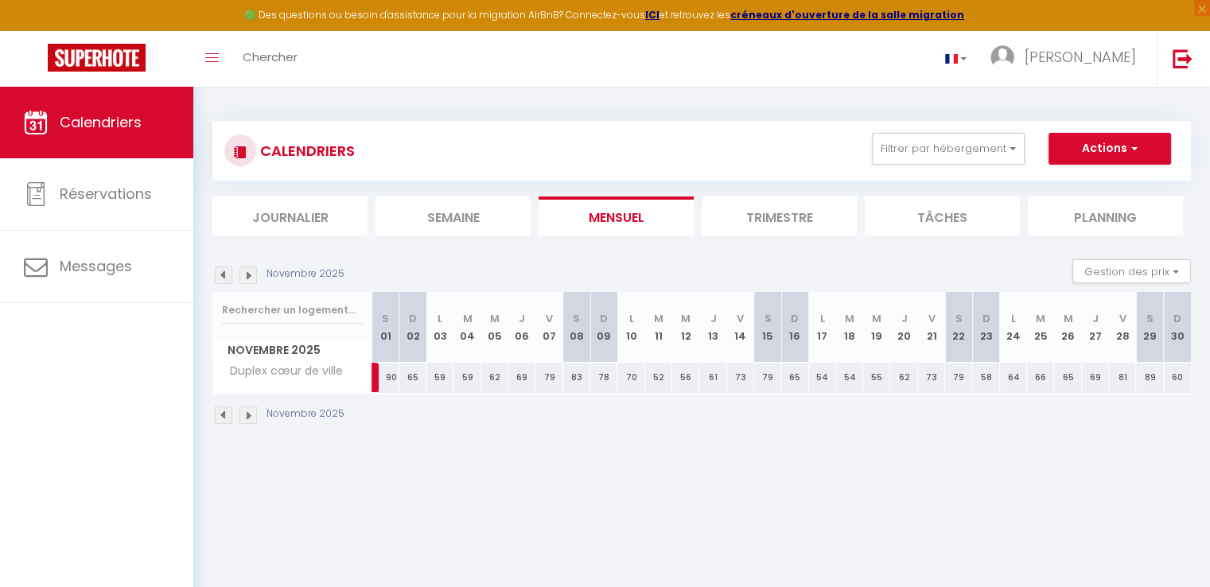
click at [220, 414] on img at bounding box center [224, 416] width 18 height 18
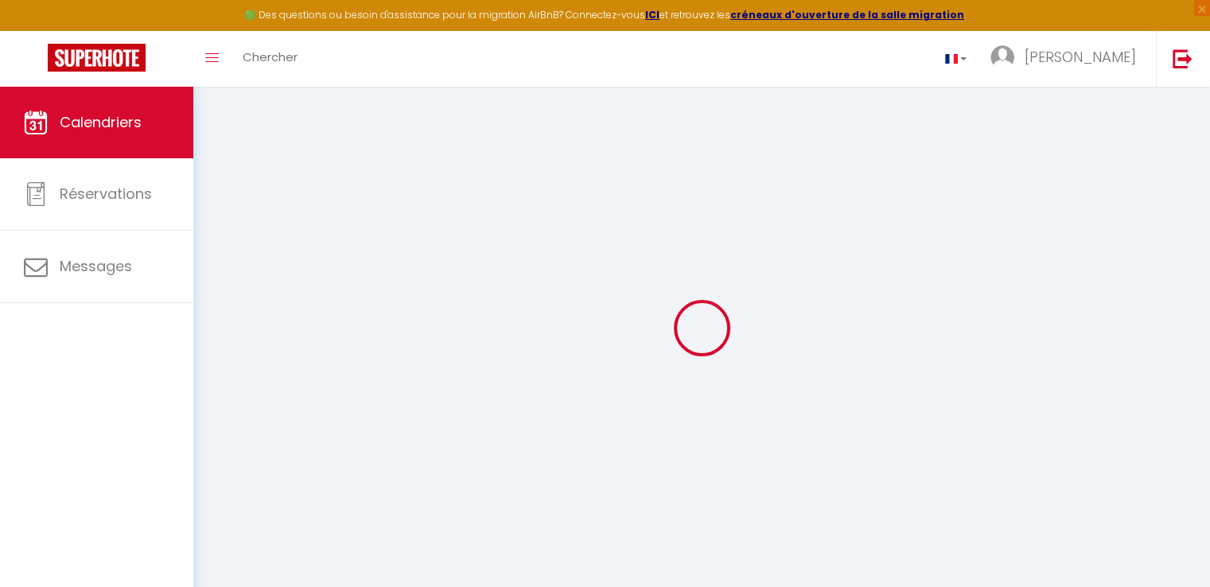
click at [220, 414] on div at bounding box center [701, 328] width 979 height 444
